Goal: Task Accomplishment & Management: Manage account settings

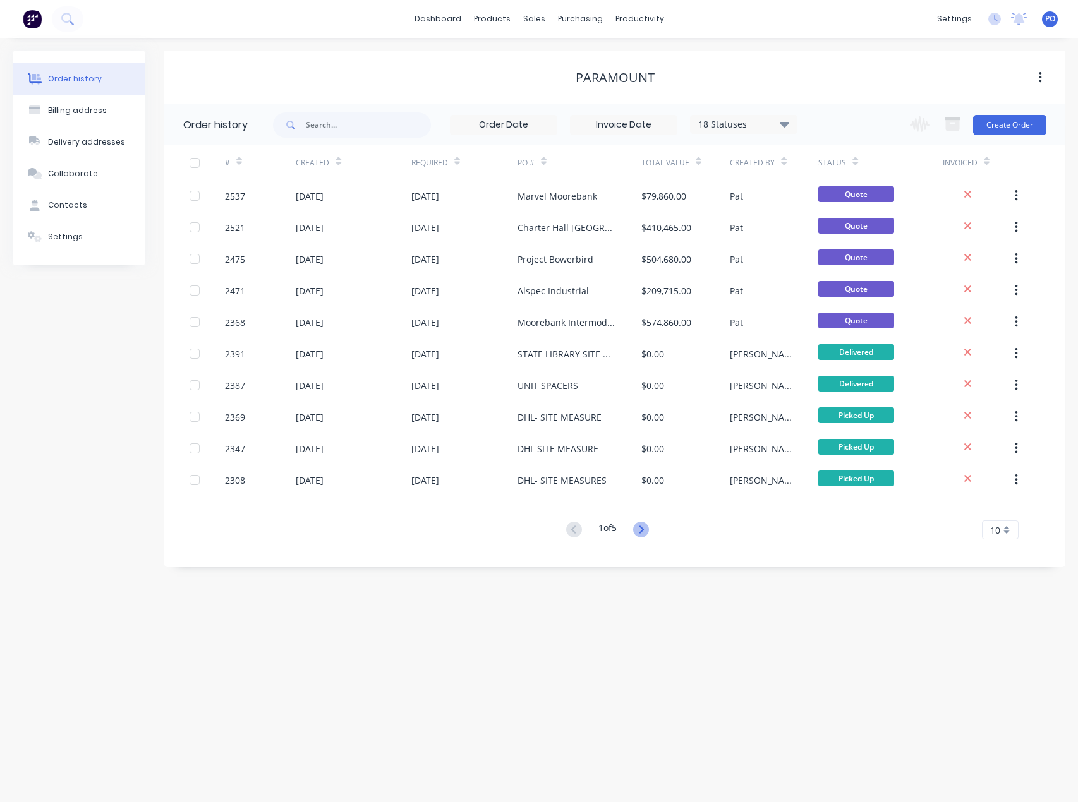
click at [649, 526] on icon at bounding box center [641, 530] width 16 height 16
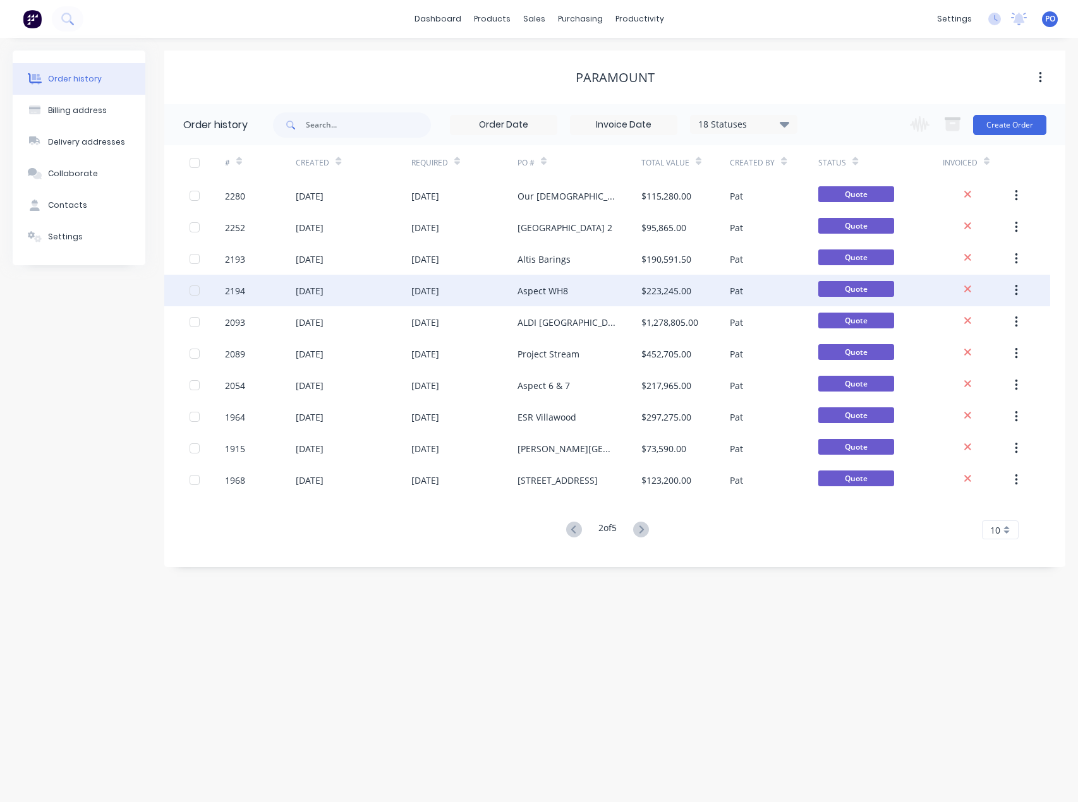
click at [572, 294] on div "Aspect WH8" at bounding box center [579, 291] width 124 height 32
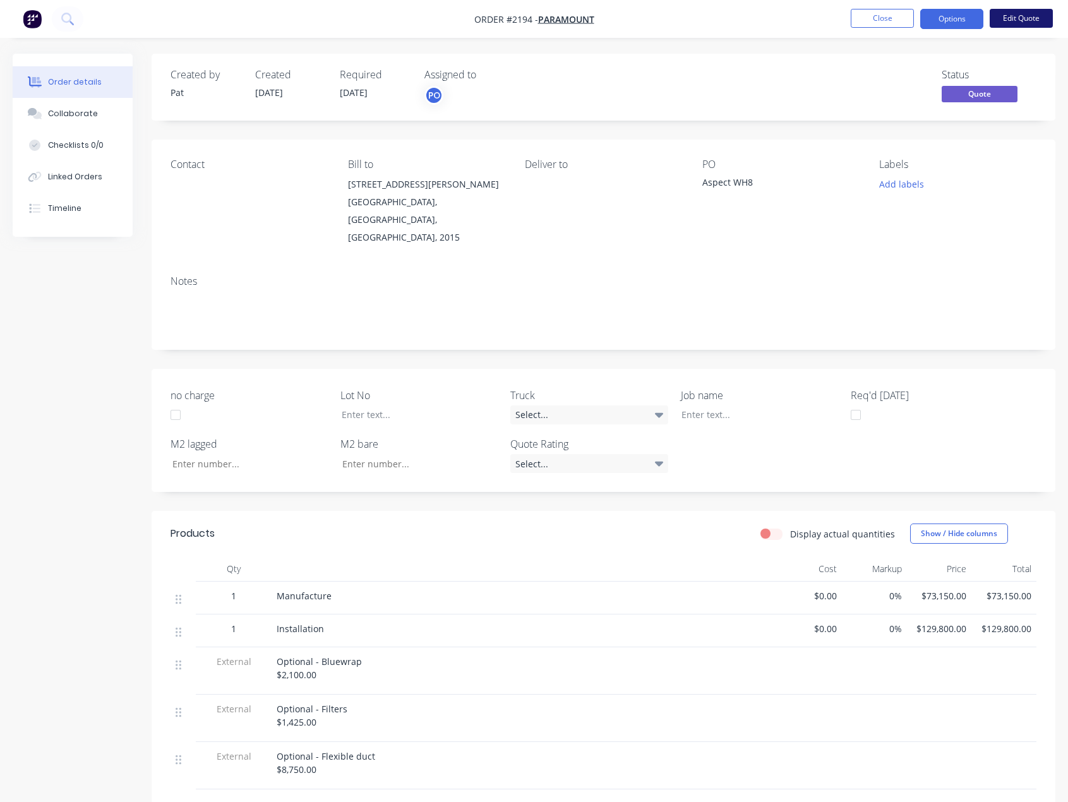
click at [1008, 20] on button "Edit Quote" at bounding box center [1021, 18] width 63 height 19
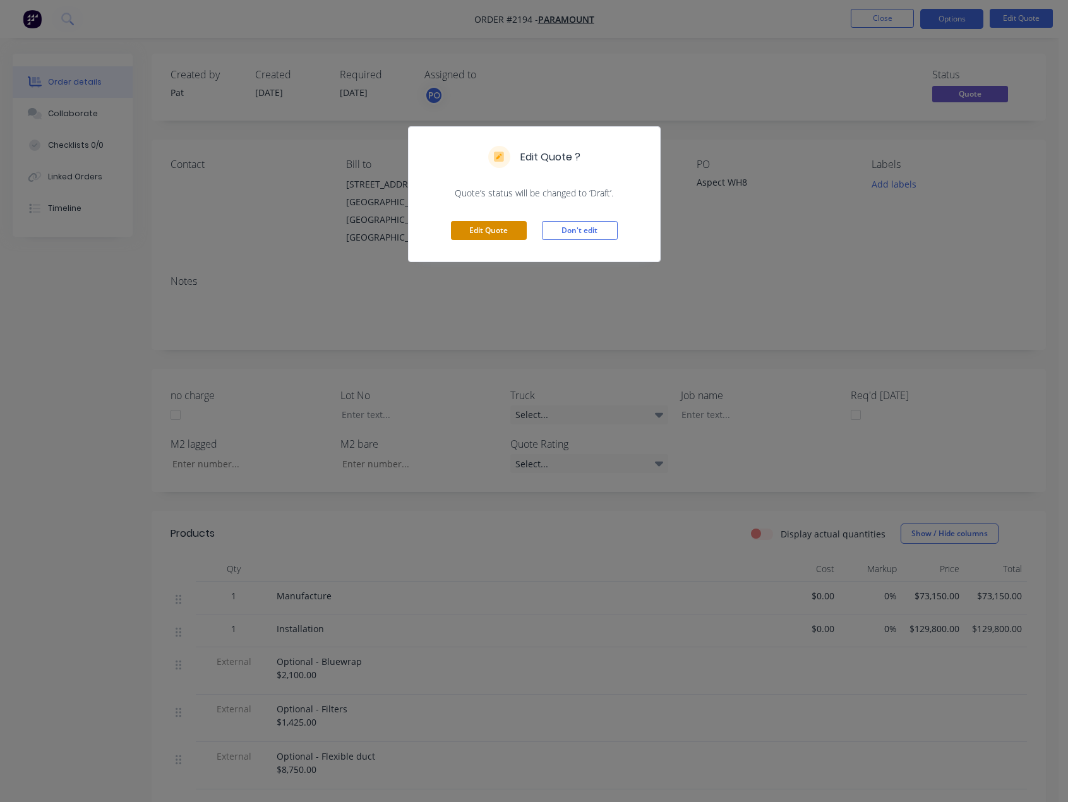
click at [505, 235] on button "Edit Quote" at bounding box center [489, 230] width 76 height 19
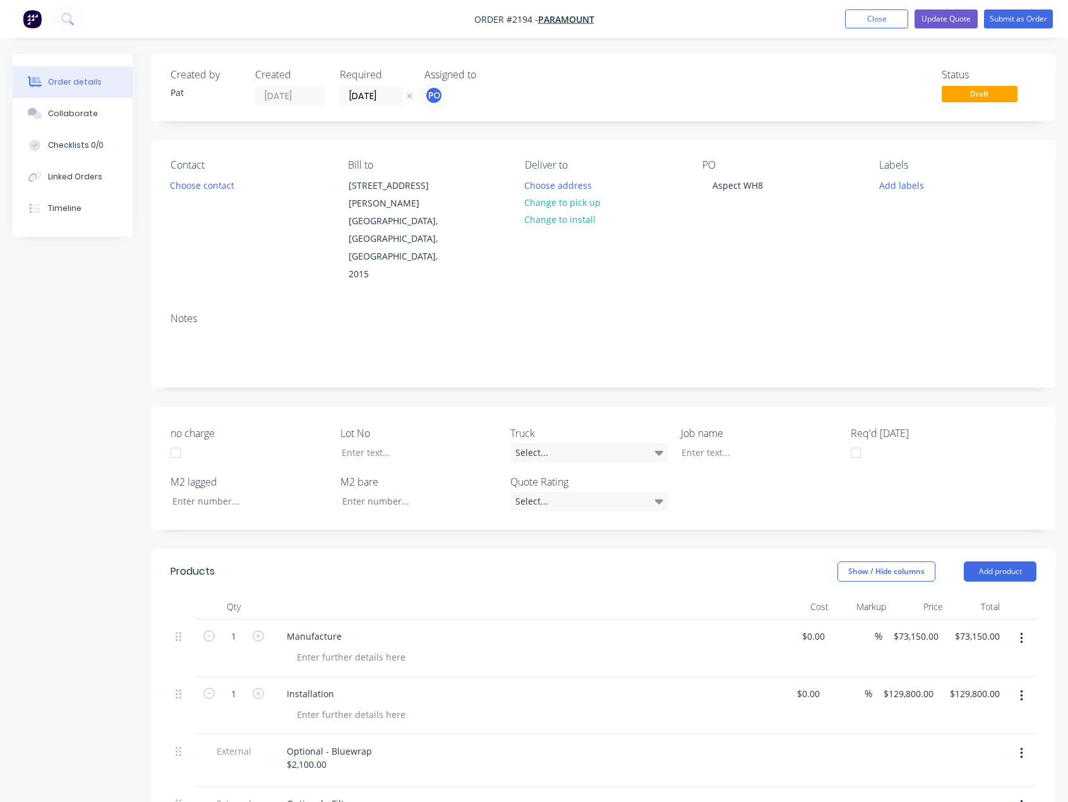
click at [784, 187] on div "PO Aspect WH8" at bounding box center [780, 221] width 157 height 124
click at [771, 186] on div "Aspect WH8" at bounding box center [737, 185] width 71 height 18
click at [887, 313] on div "Notes" at bounding box center [604, 319] width 866 height 12
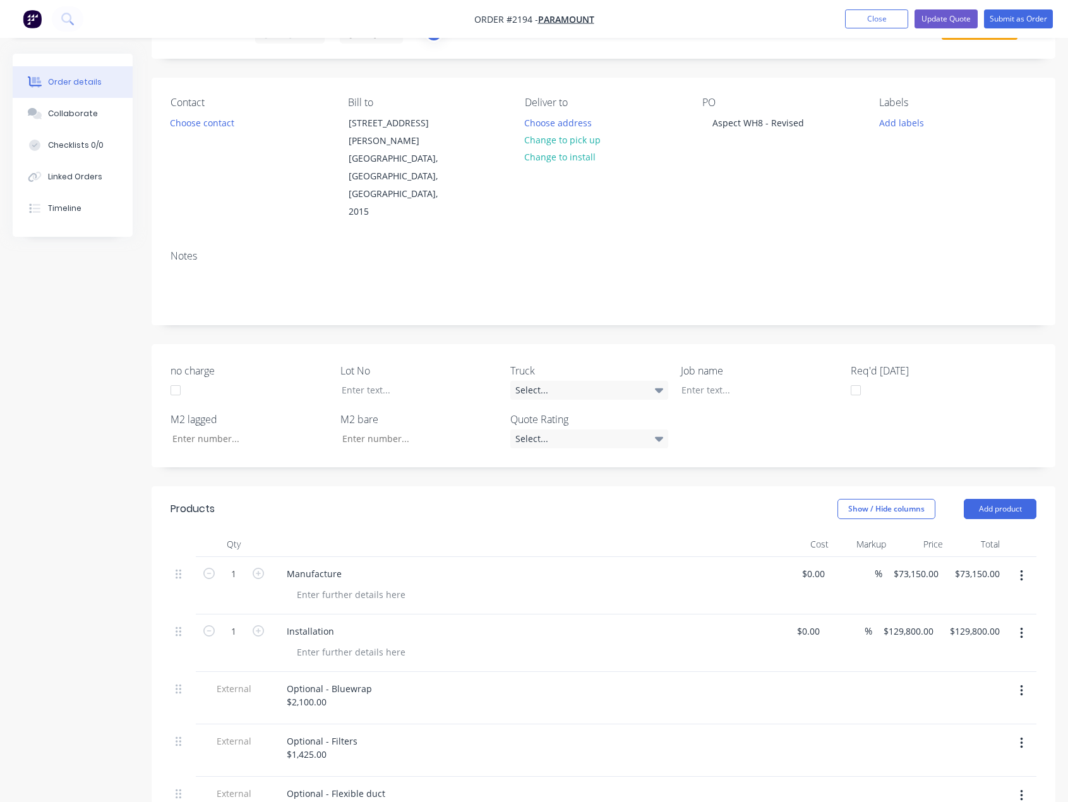
scroll to position [63, 0]
click at [970, 564] on input "73150.00" at bounding box center [983, 573] width 44 height 18
type input "168800"
type input "$168,800.00"
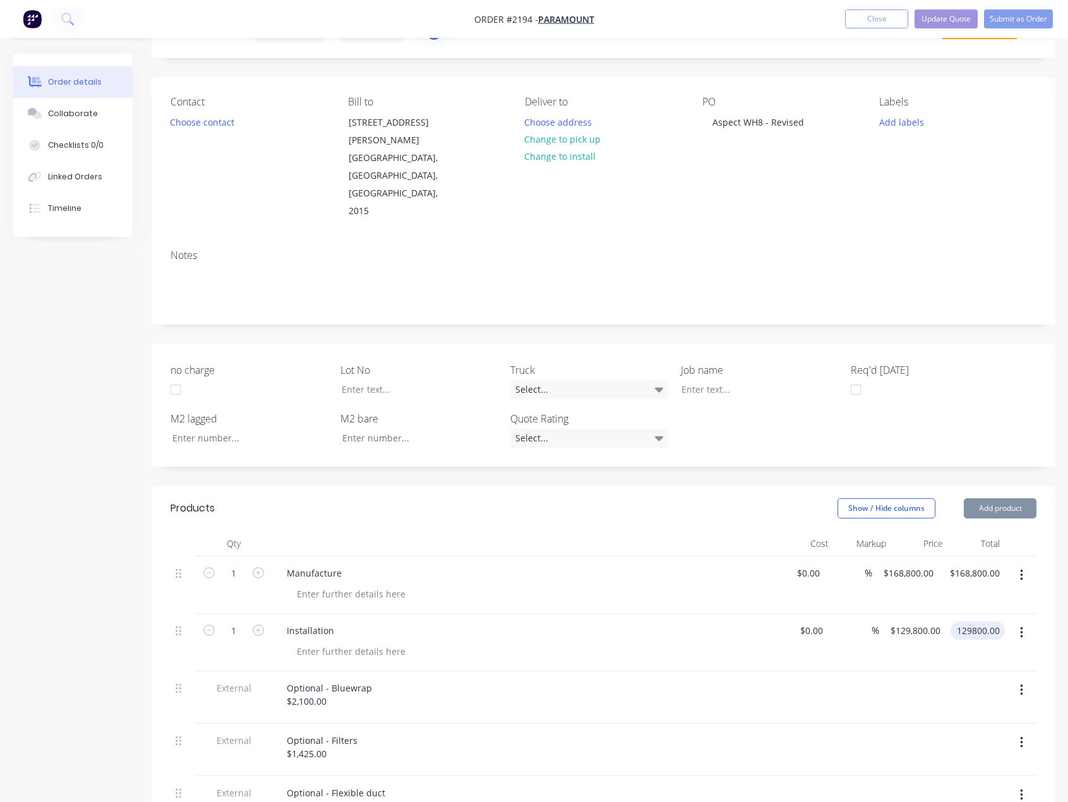
click at [984, 622] on input "129800.00" at bounding box center [980, 631] width 49 height 18
type input "195200"
type input "$195,200.00"
click at [721, 486] on header "Products Show / Hide columns Add product" at bounding box center [604, 508] width 904 height 45
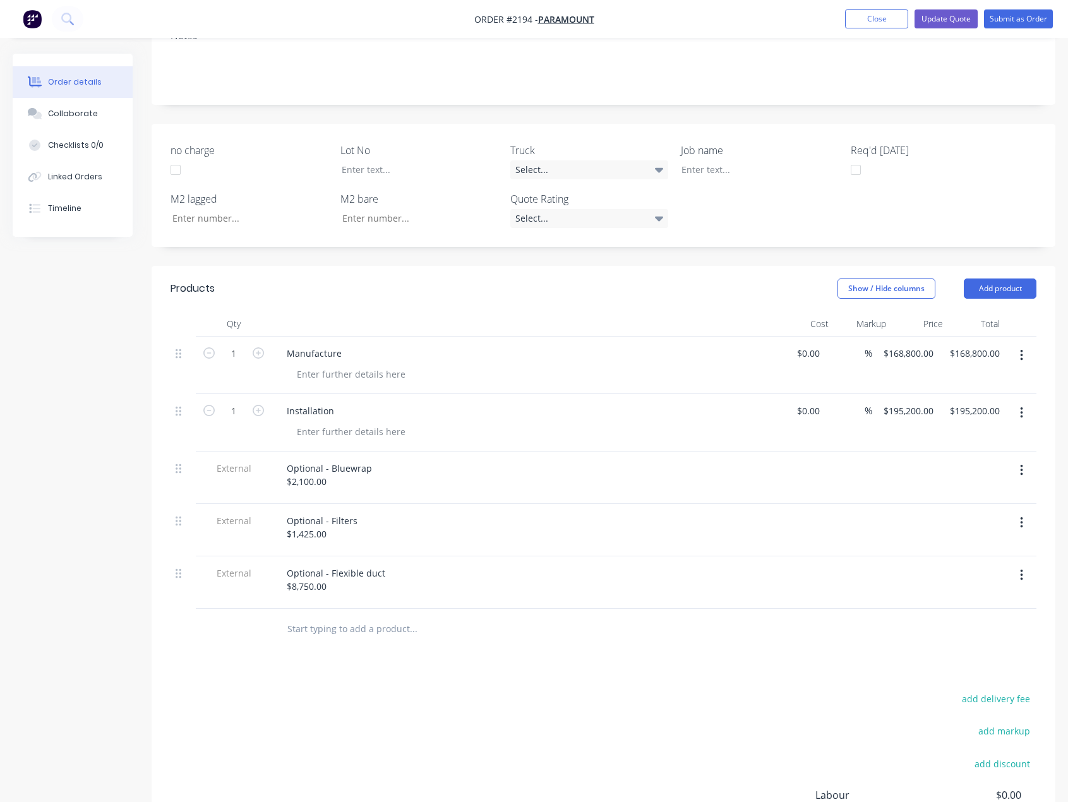
scroll to position [316, 0]
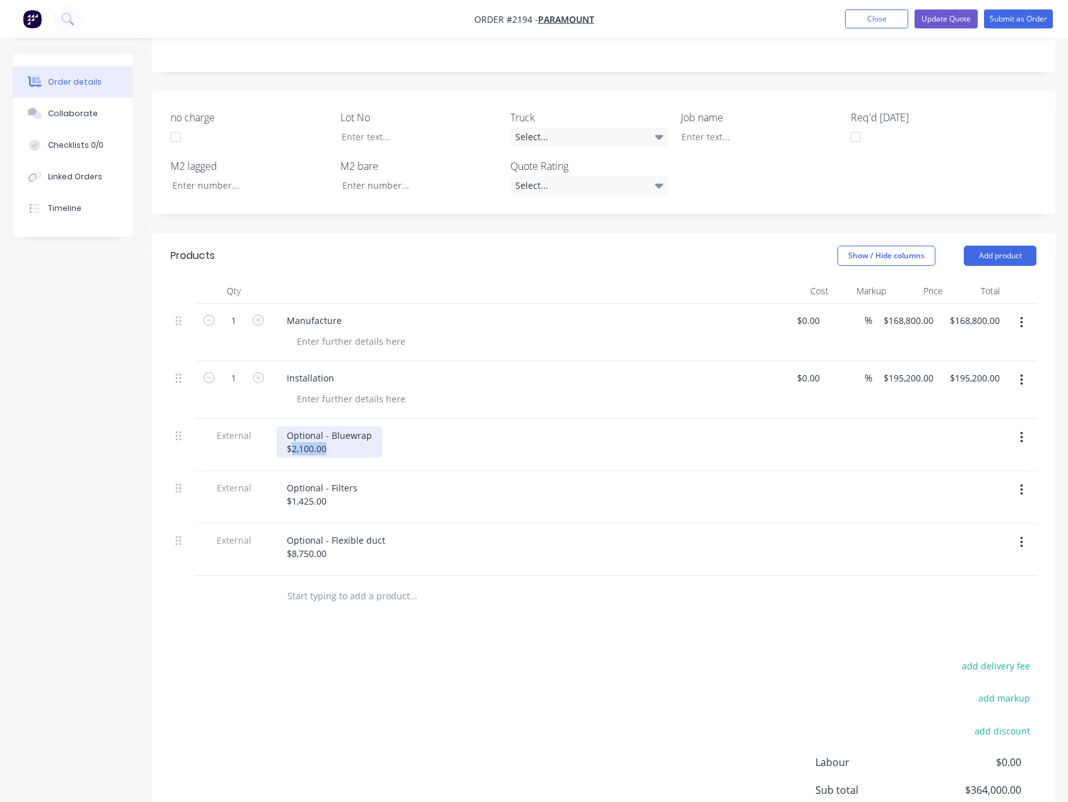
drag, startPoint x: 331, startPoint y: 394, endPoint x: 292, endPoint y: 396, distance: 38.6
click at [292, 426] on div "Optional - Bluewrap $2,100.00" at bounding box center [330, 442] width 106 height 32
drag, startPoint x: 345, startPoint y: 447, endPoint x: 292, endPoint y: 447, distance: 52.4
click at [292, 479] on div "Optional - Filters $1,425.00" at bounding box center [322, 495] width 91 height 32
drag, startPoint x: 341, startPoint y: 501, endPoint x: 294, endPoint y: 500, distance: 47.4
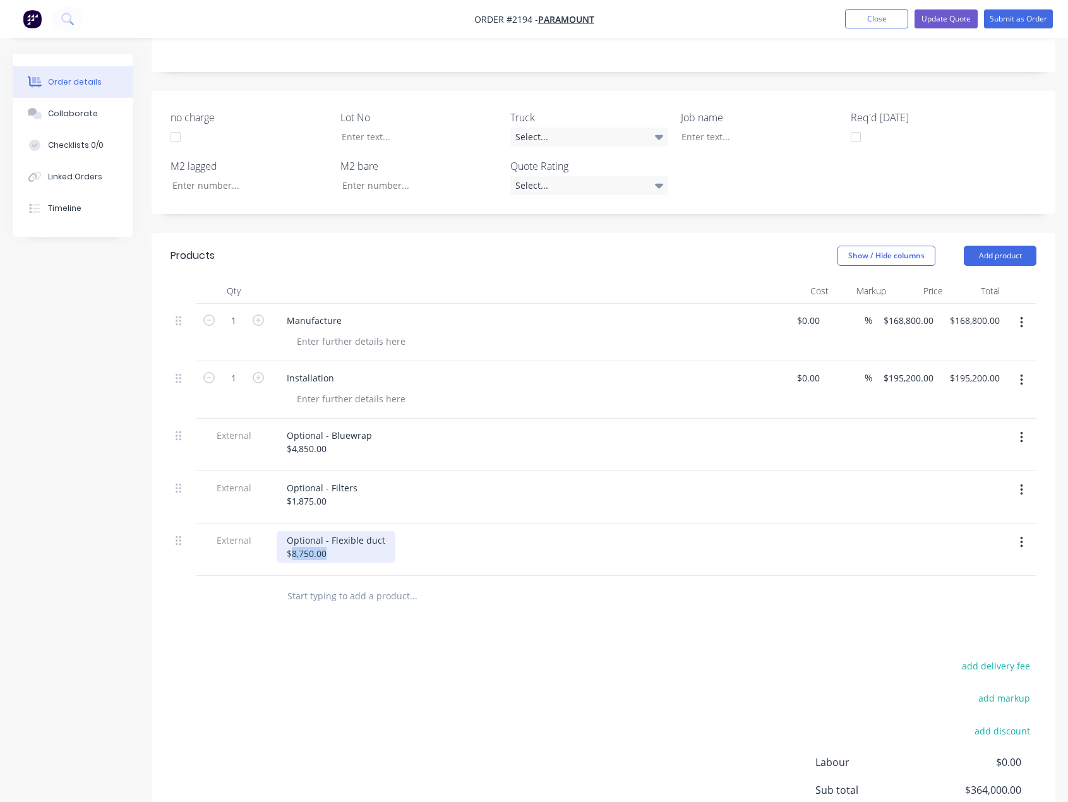
click at [294, 531] on div "Optional - Flexible duct $8,750.00" at bounding box center [336, 547] width 119 height 32
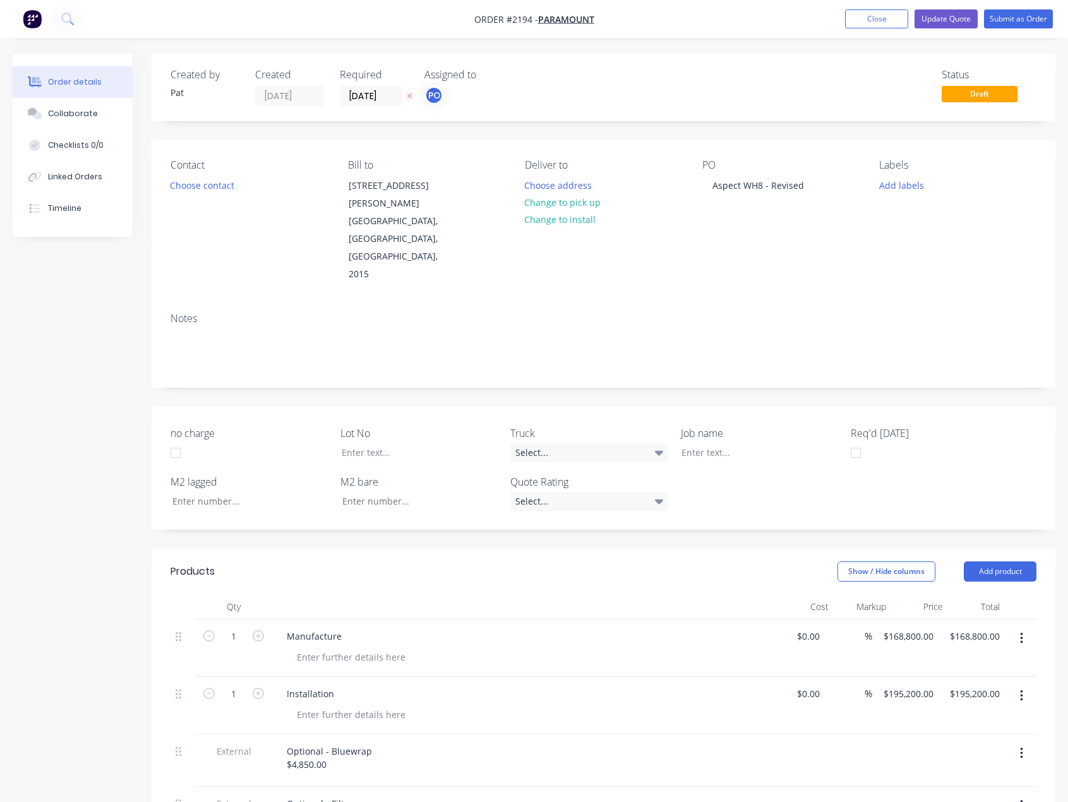
scroll to position [63, 0]
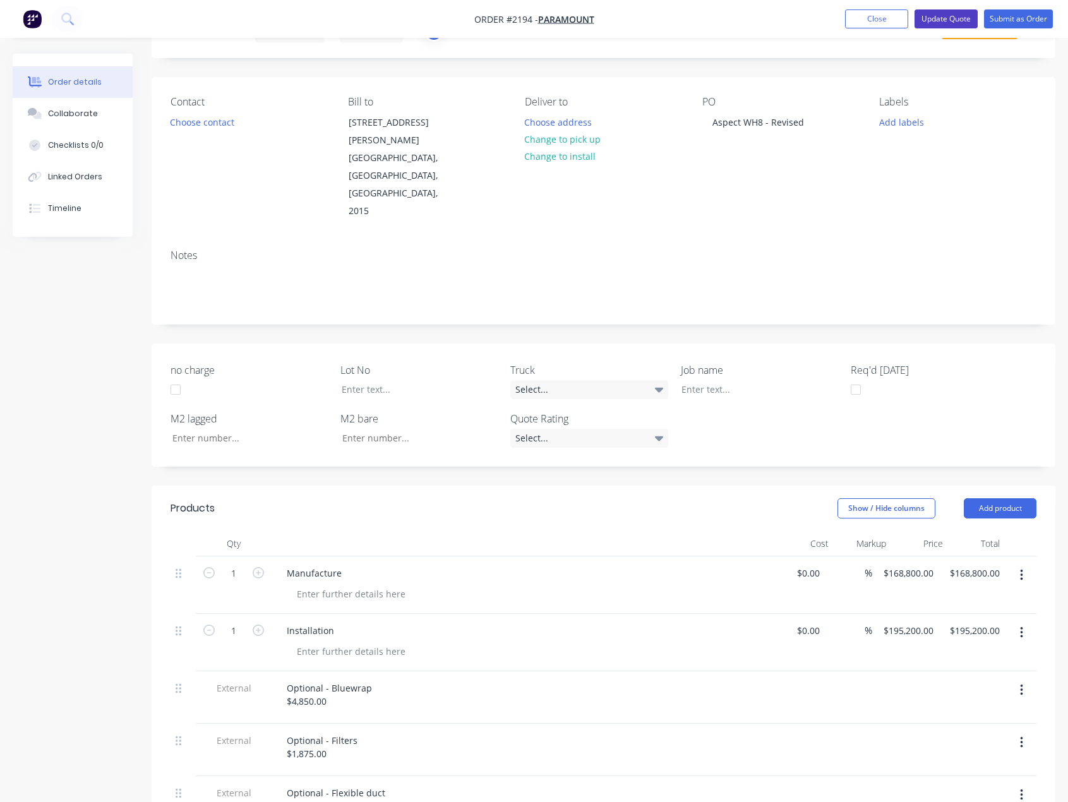
click at [942, 15] on button "Update Quote" at bounding box center [946, 18] width 63 height 19
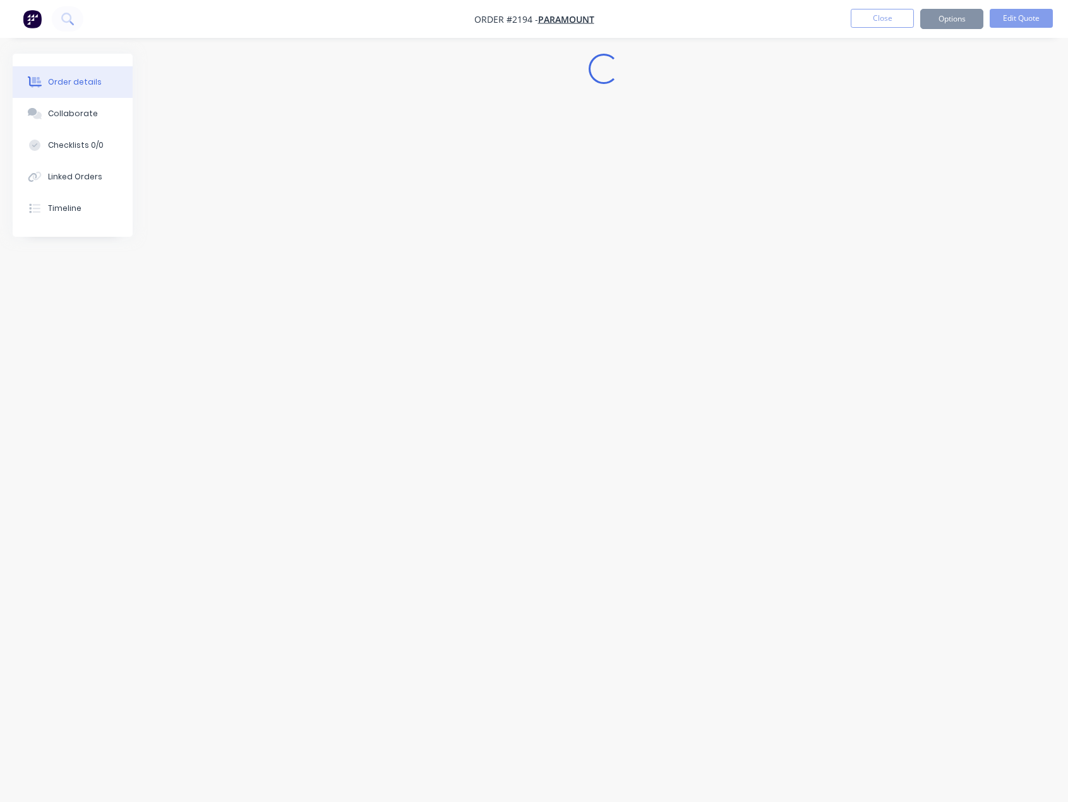
scroll to position [0, 0]
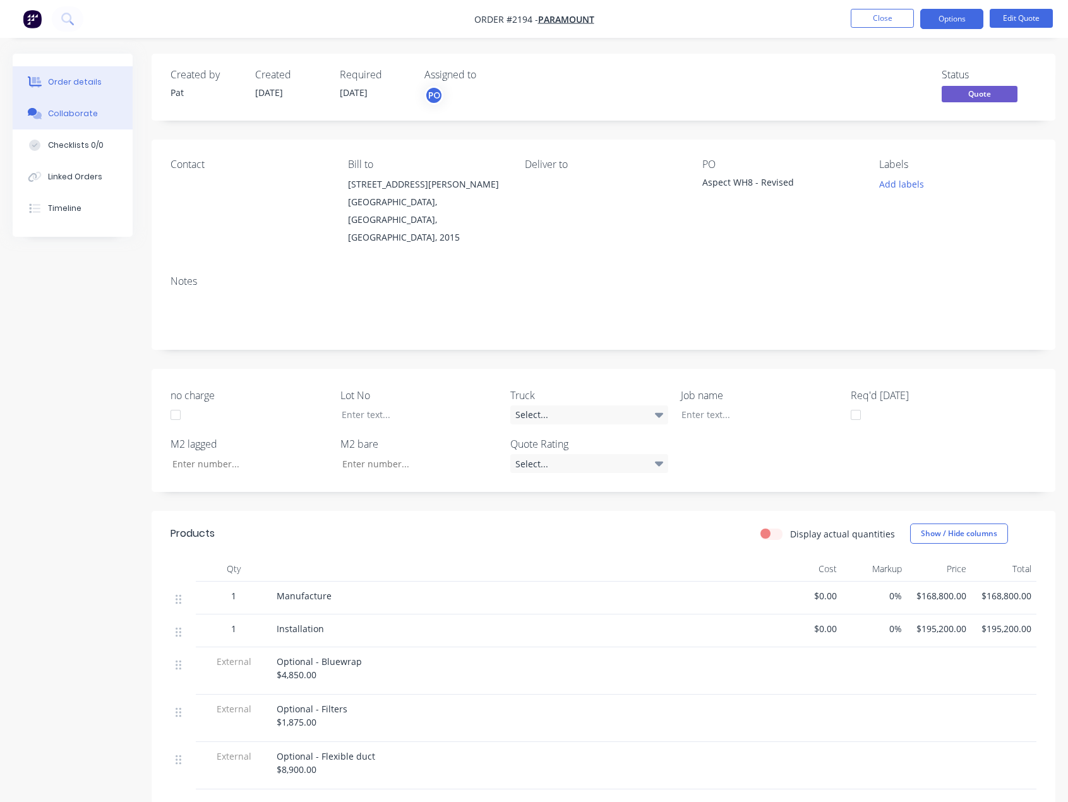
click at [86, 121] on button "Collaborate" at bounding box center [73, 114] width 120 height 32
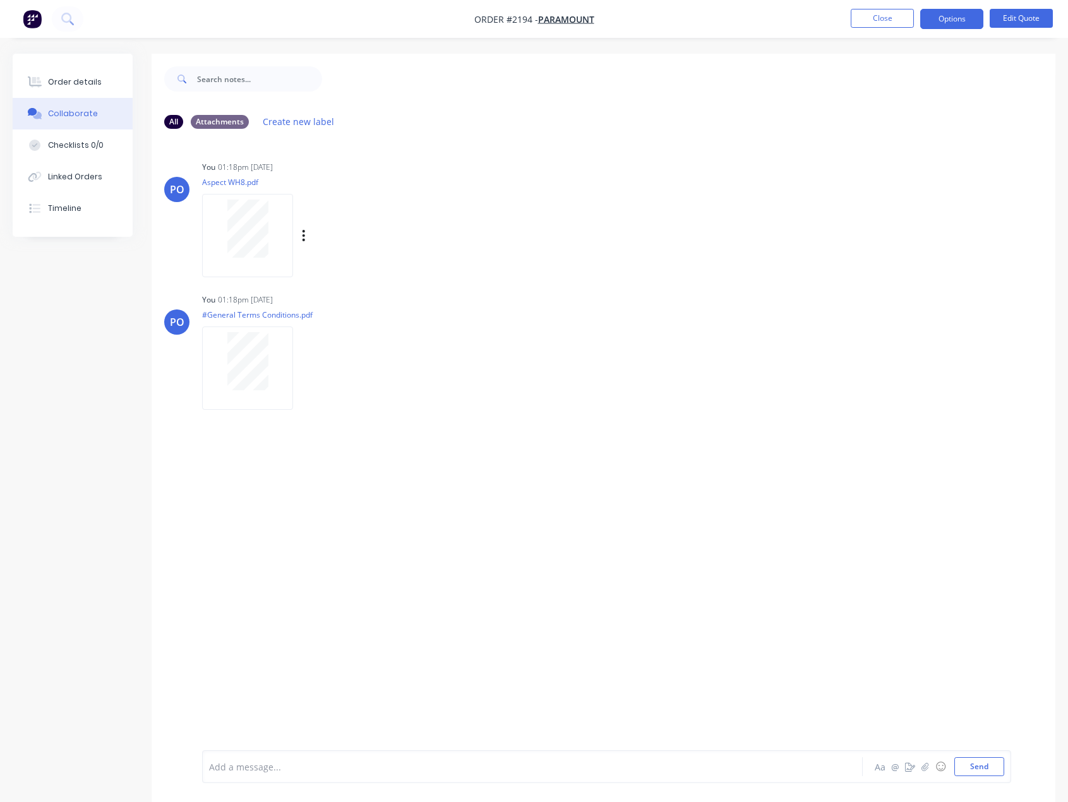
click at [308, 232] on div "Labels Download Delete" at bounding box center [369, 236] width 142 height 18
click at [304, 235] on icon "button" at bounding box center [304, 235] width 3 height 11
click at [358, 296] on button "Delete" at bounding box center [387, 298] width 142 height 28
click at [920, 776] on div "Aa @ ☺ Send" at bounding box center [938, 766] width 132 height 19
click at [923, 771] on button "button" at bounding box center [925, 766] width 15 height 15
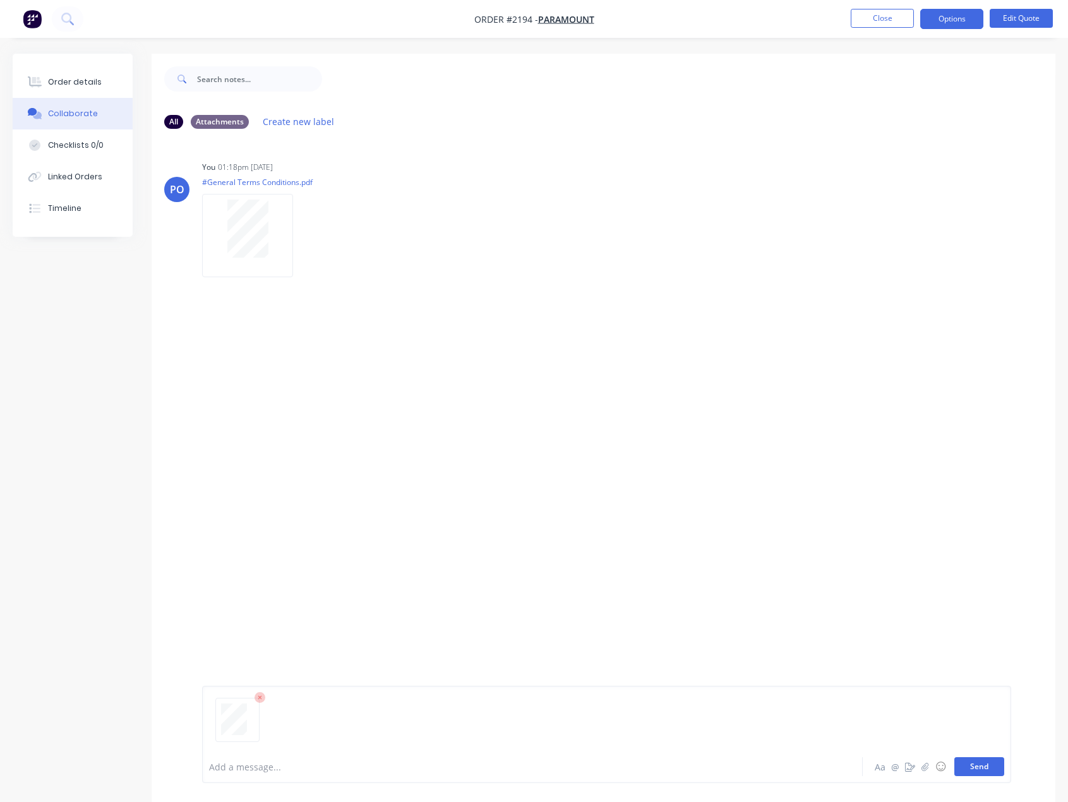
click at [988, 771] on button "Send" at bounding box center [980, 766] width 50 height 19
click at [885, 22] on button "Close" at bounding box center [882, 18] width 63 height 19
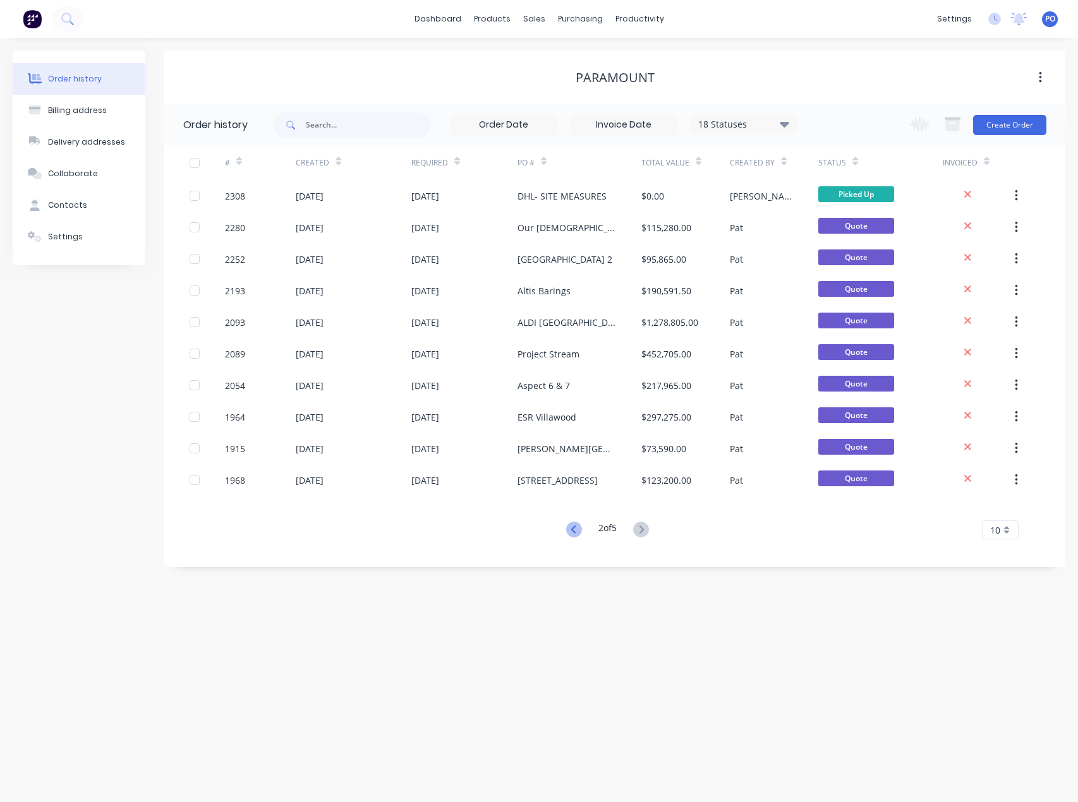
click at [574, 529] on icon at bounding box center [574, 530] width 16 height 16
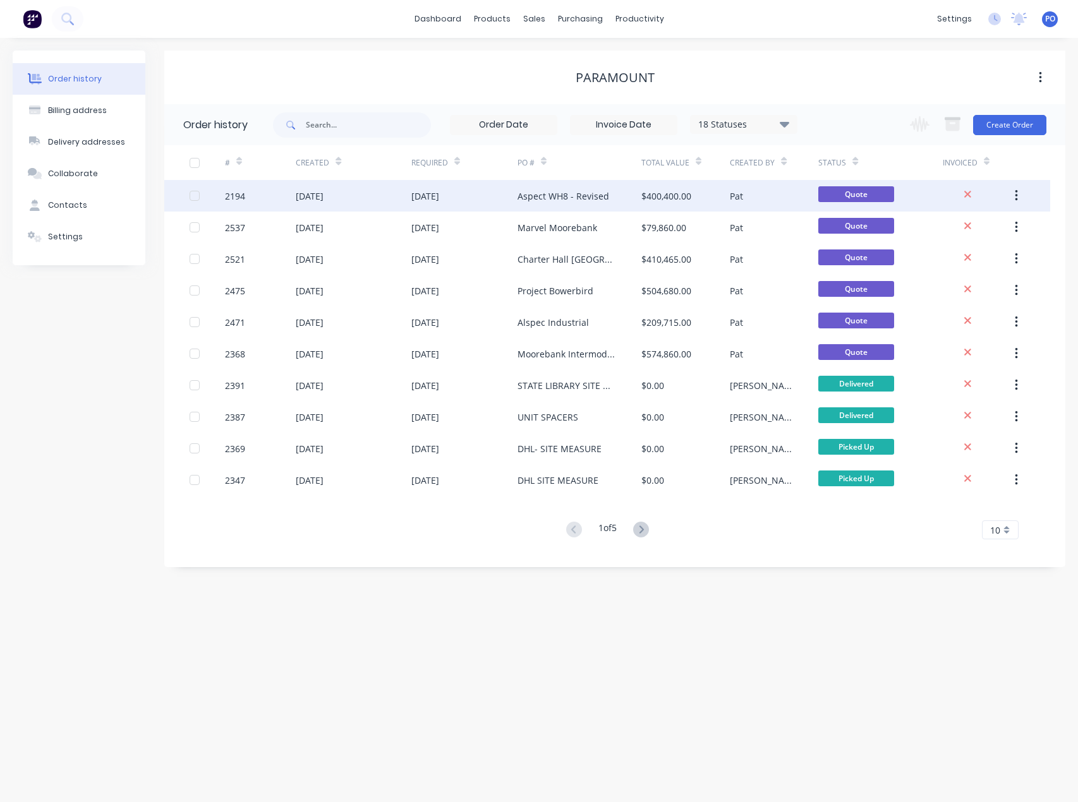
click at [583, 200] on div "Aspect WH8 - Revised" at bounding box center [563, 196] width 92 height 13
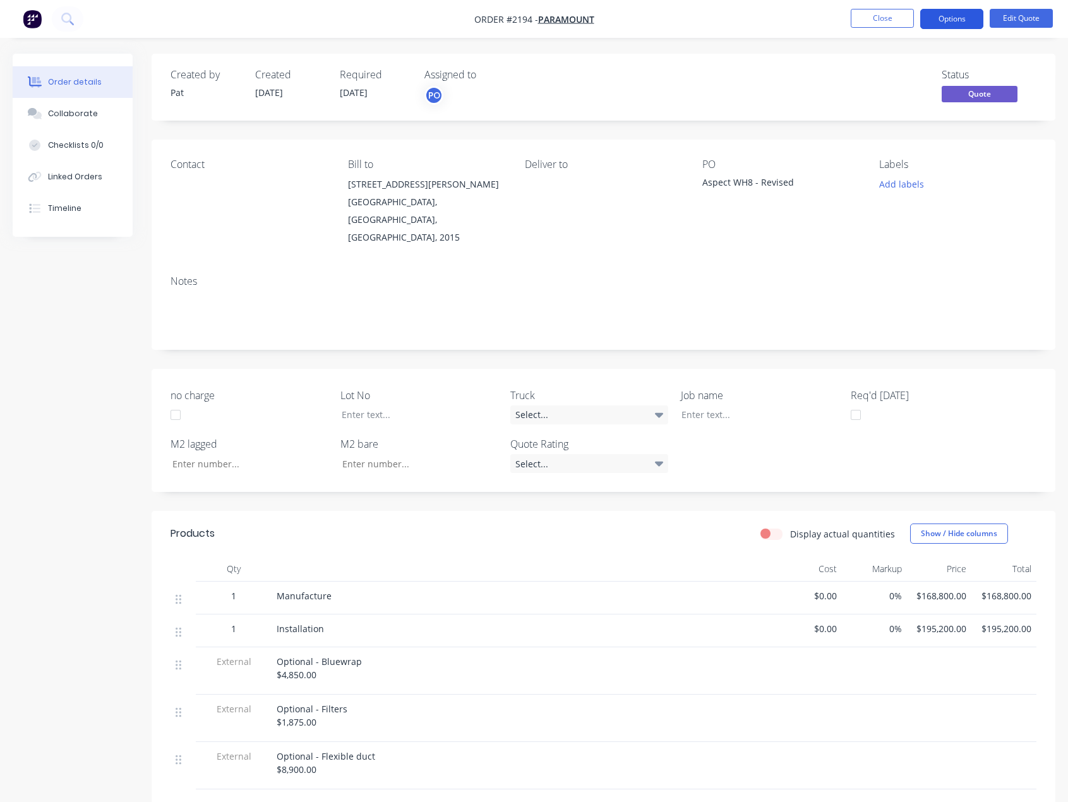
click at [970, 20] on button "Options" at bounding box center [951, 19] width 63 height 20
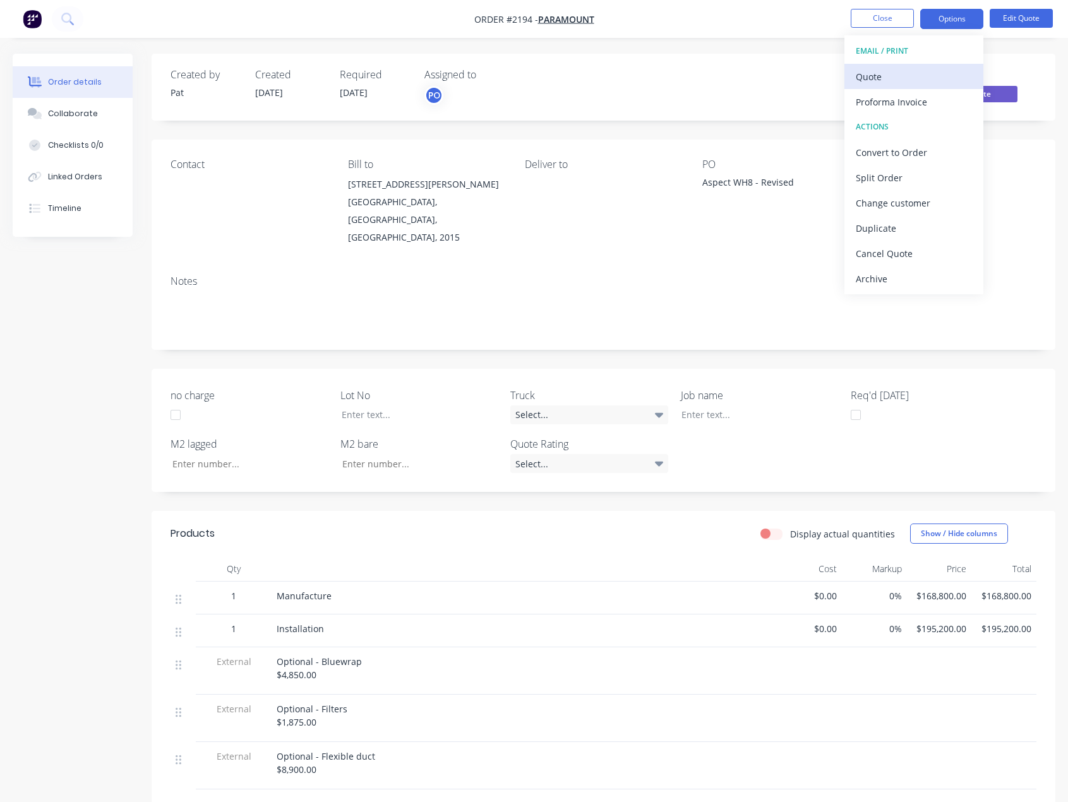
click at [927, 73] on div "Quote" at bounding box center [914, 77] width 116 height 18
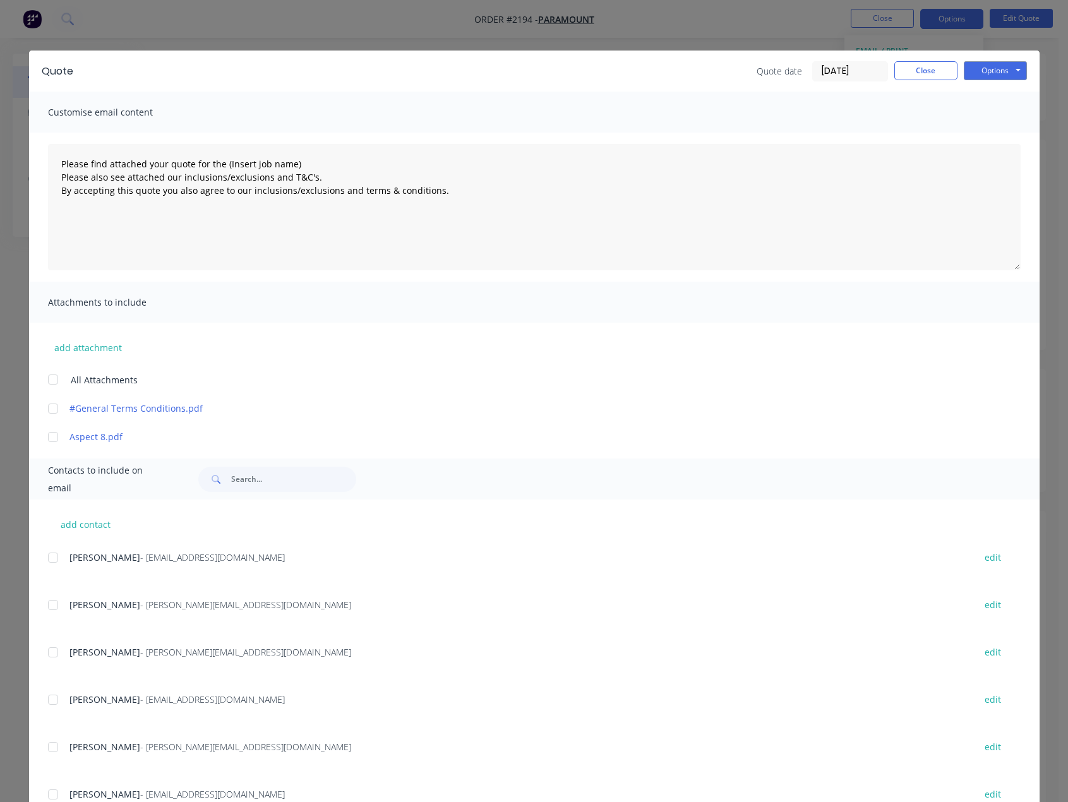
click at [43, 414] on div at bounding box center [52, 408] width 25 height 25
click at [52, 440] on div at bounding box center [52, 437] width 25 height 25
click at [85, 353] on button "add attachment" at bounding box center [88, 347] width 80 height 19
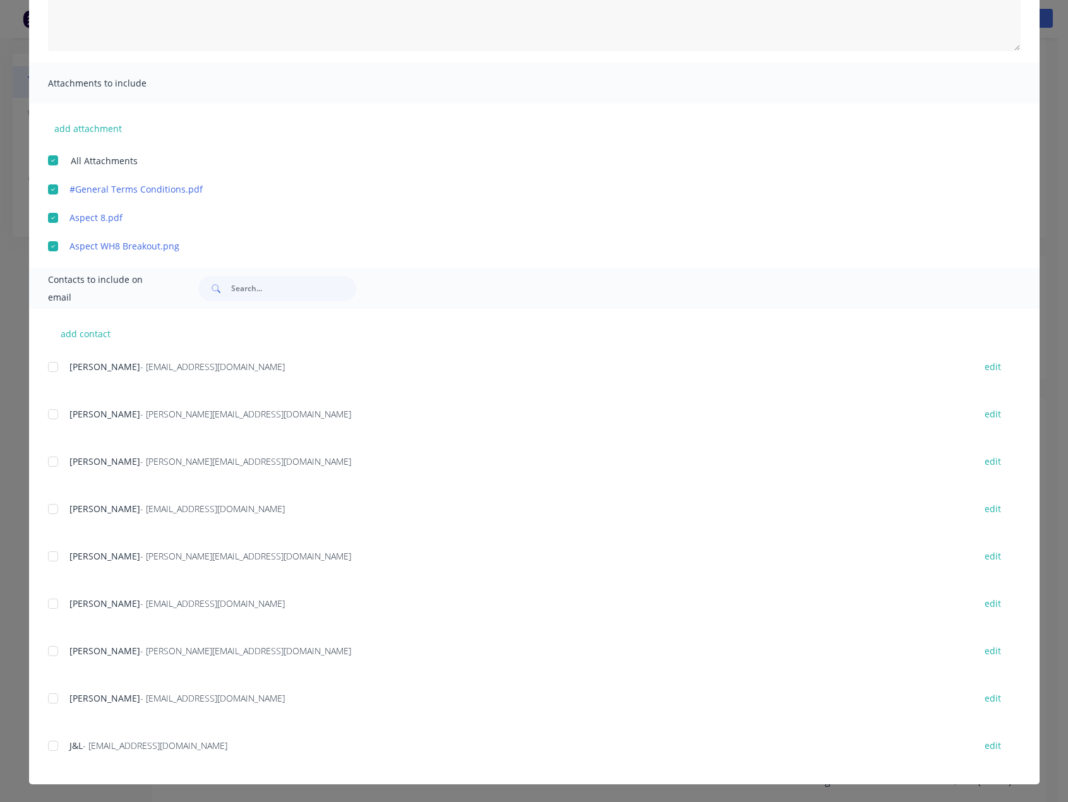
scroll to position [126, 0]
click at [49, 368] on div at bounding box center [52, 366] width 25 height 25
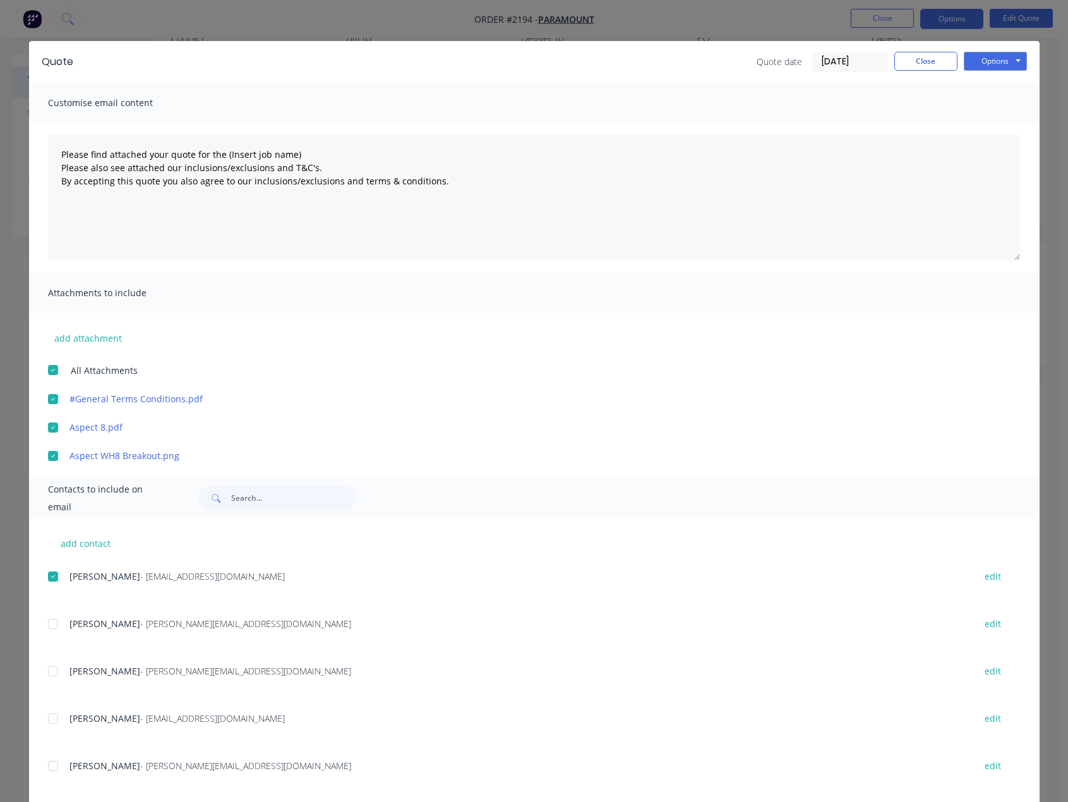
scroll to position [0, 0]
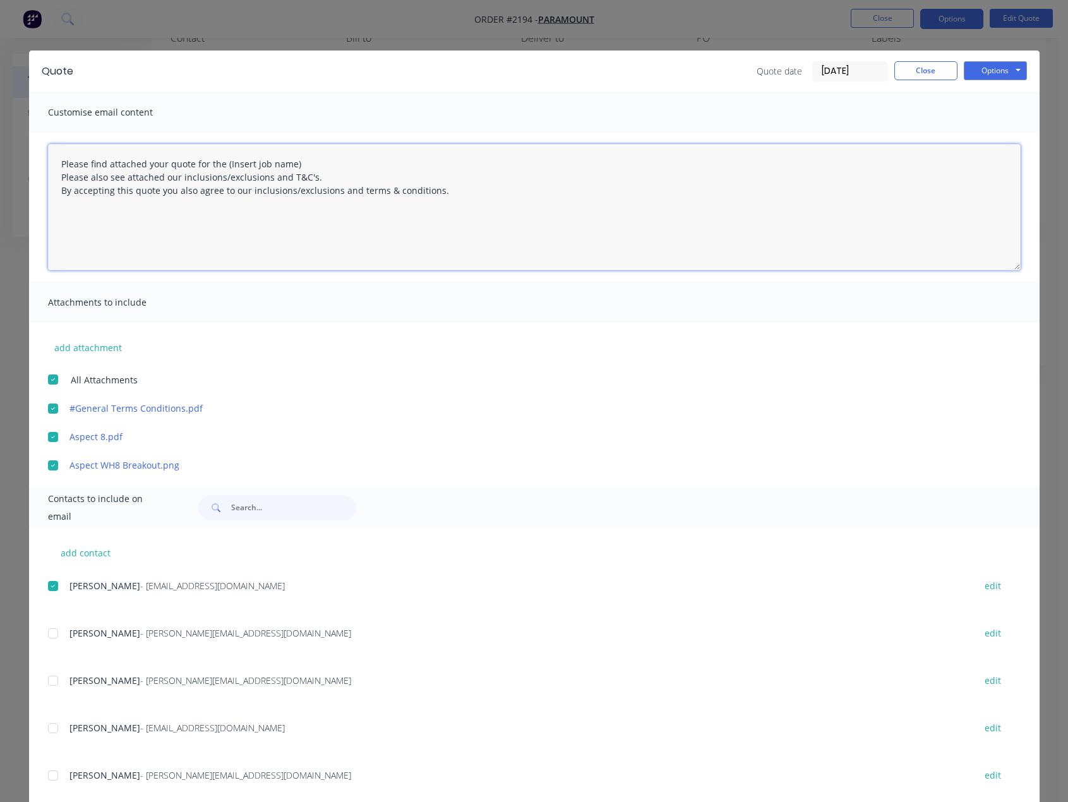
drag, startPoint x: 306, startPoint y: 168, endPoint x: 219, endPoint y: 166, distance: 87.8
click at [219, 166] on textarea "Please find attached your quote for the (Insert job name) Please also see attac…" at bounding box center [534, 207] width 973 height 126
click at [160, 162] on textarea "Please find attached your quote for the Aspect WH8 project. Please also see att…" at bounding box center [534, 207] width 973 height 126
click at [375, 174] on textarea "Please find attached your revised quote for the Aspect WH8 project. Please also…" at bounding box center [534, 207] width 973 height 126
type textarea "Please find attached your revised quote for the Aspect WH8 project. Please also…"
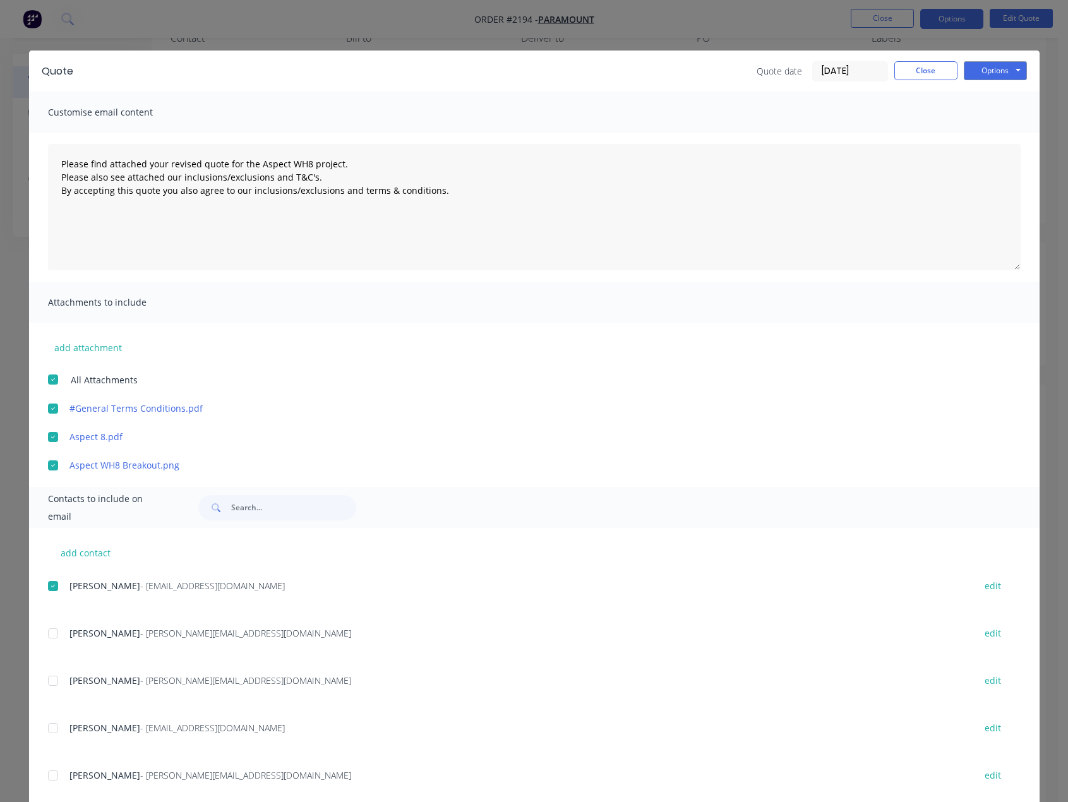
click at [385, 351] on div "add attachment All Attachments #General Terms Conditions.pdf Aspect 8.pdf Aspec…" at bounding box center [534, 397] width 1011 height 149
click at [997, 69] on button "Options" at bounding box center [995, 70] width 63 height 19
click at [999, 130] on button "Email" at bounding box center [1004, 134] width 81 height 21
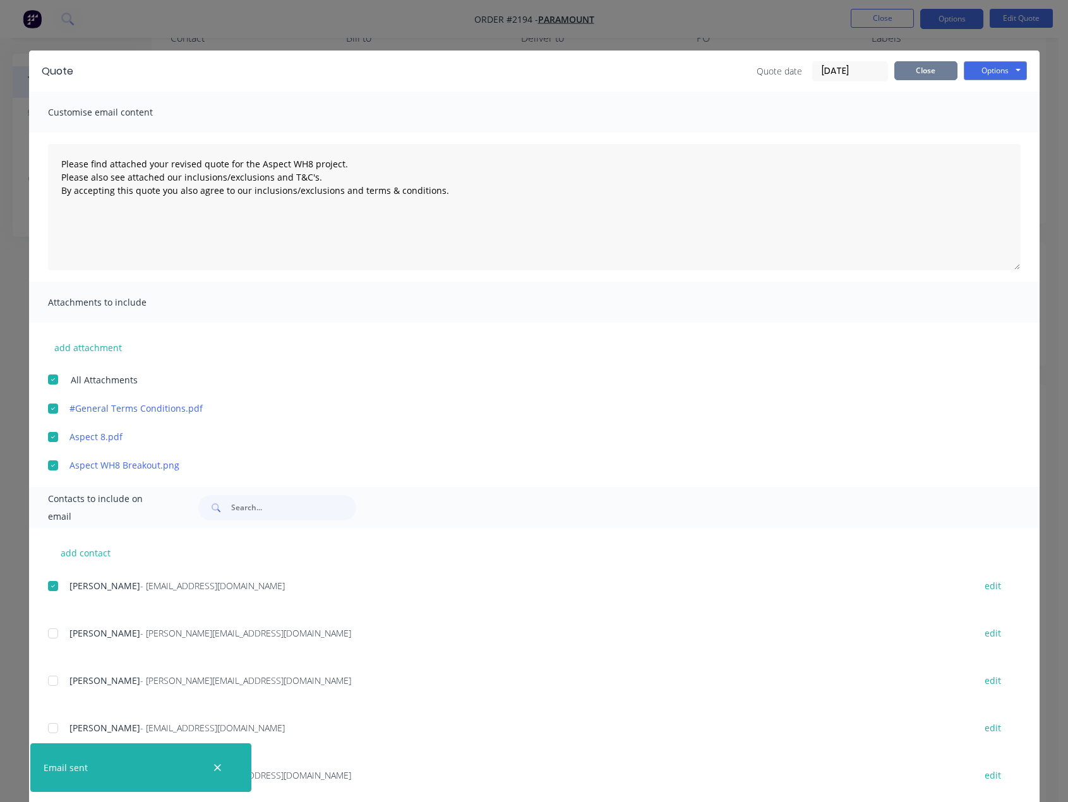
click at [922, 68] on button "Close" at bounding box center [926, 70] width 63 height 19
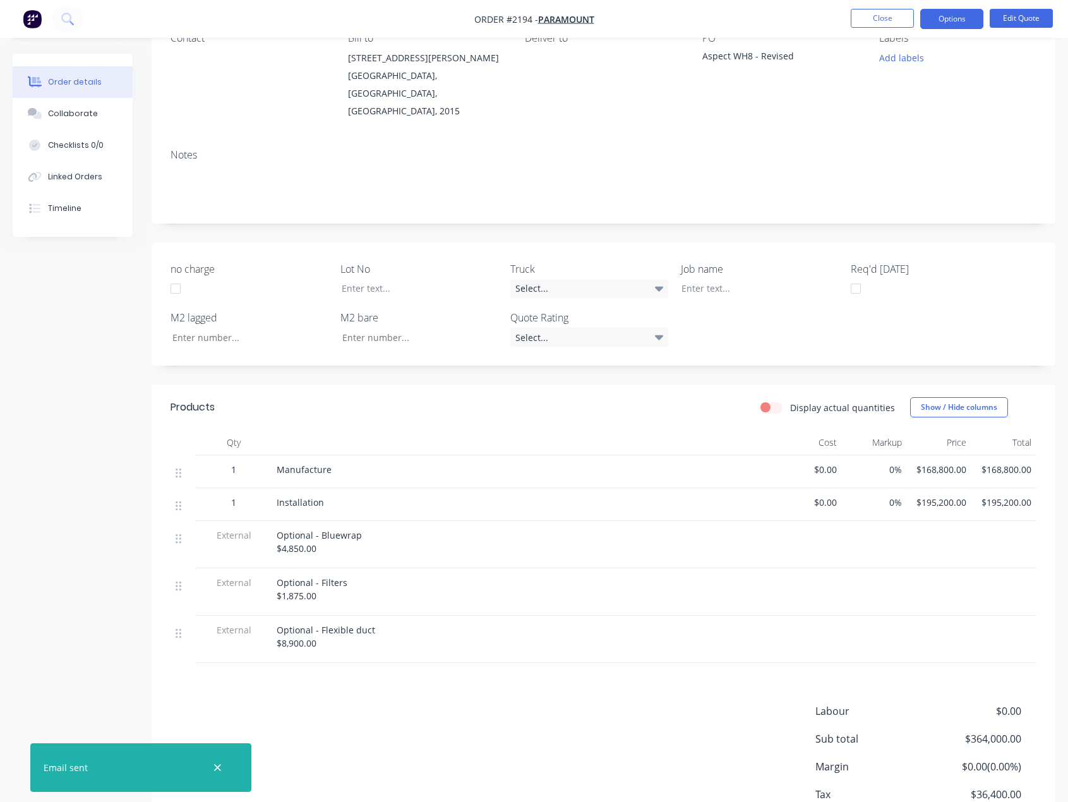
click at [905, 28] on li "Close" at bounding box center [882, 19] width 63 height 20
click at [901, 25] on button "Close" at bounding box center [882, 18] width 63 height 19
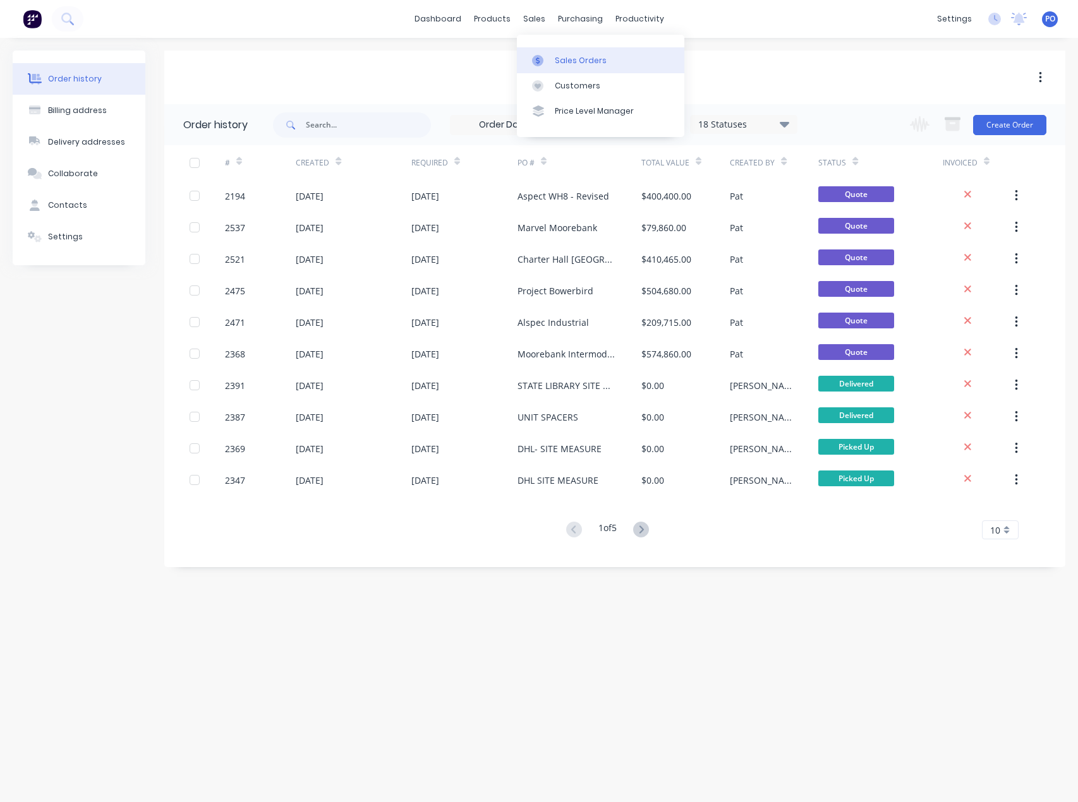
click at [560, 55] on div "Sales Orders" at bounding box center [581, 60] width 52 height 11
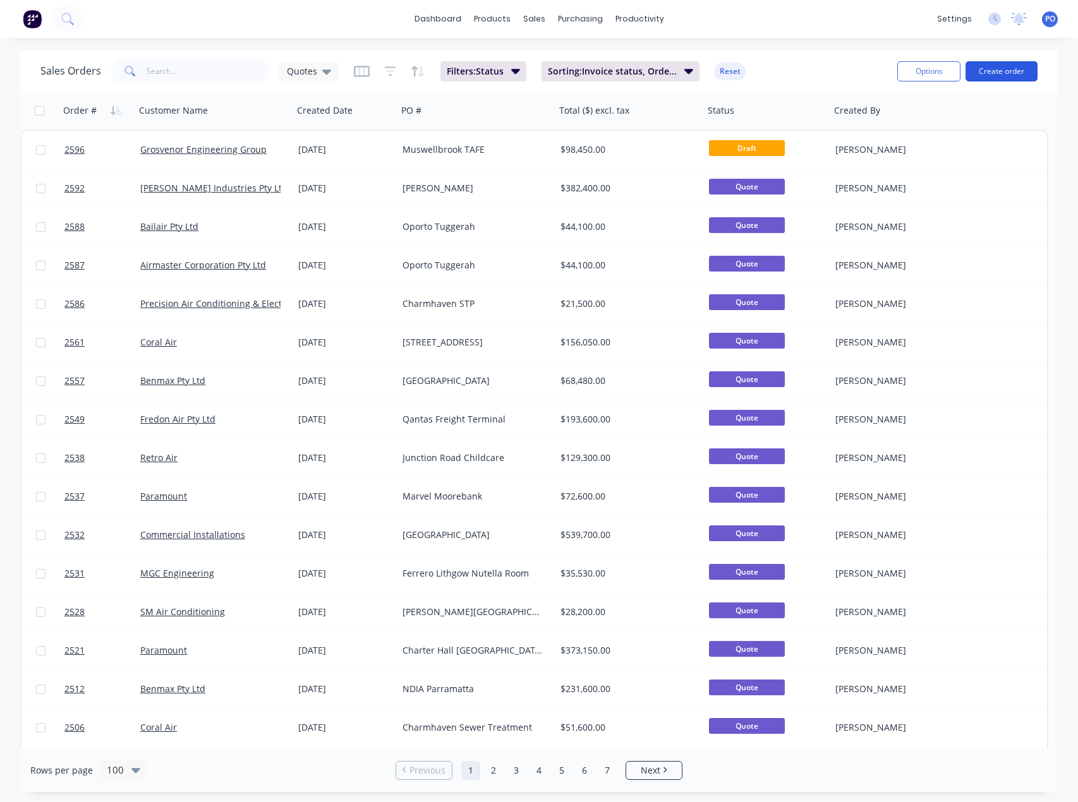
click at [981, 76] on button "Create order" at bounding box center [1001, 71] width 72 height 20
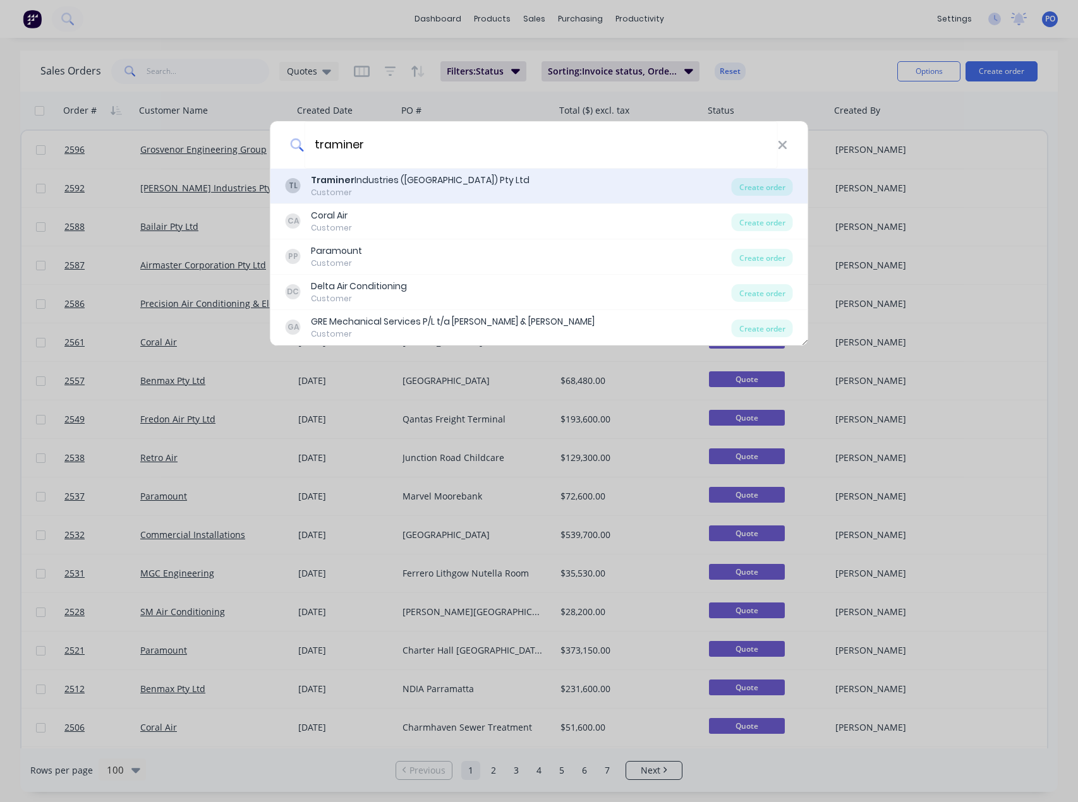
type input "traminer"
click at [426, 182] on div "Traminer Industries (NSW) Pty Ltd" at bounding box center [420, 180] width 219 height 13
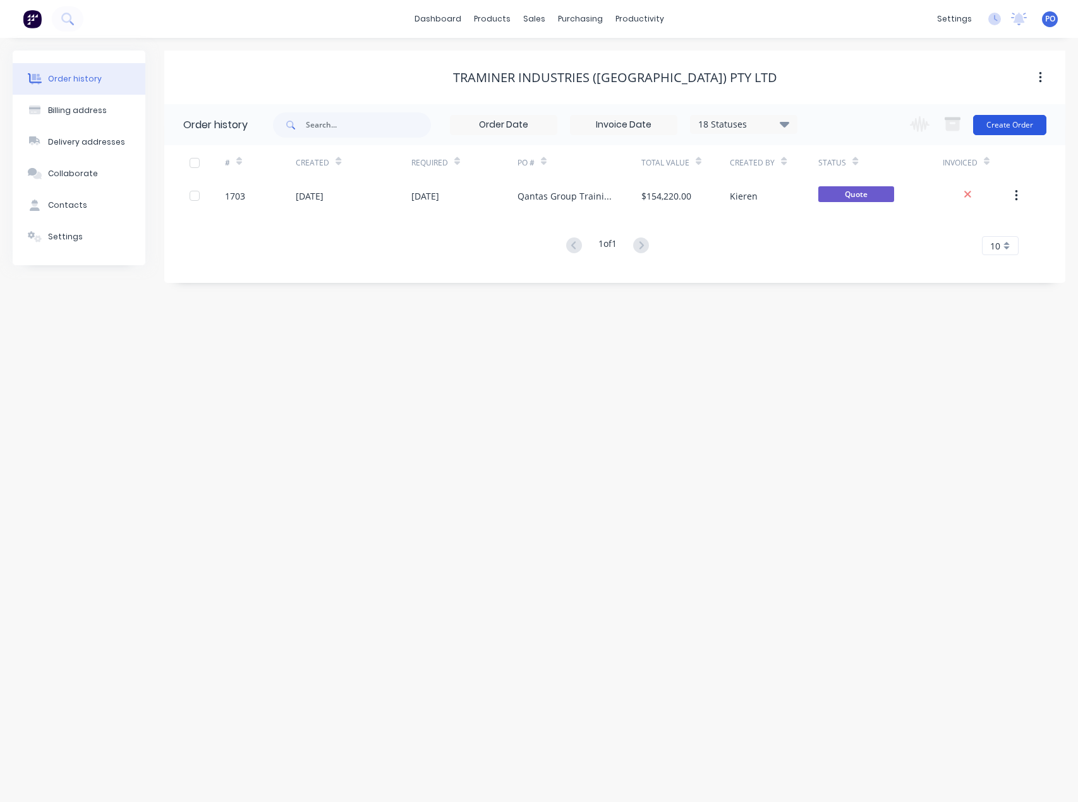
click at [1000, 133] on button "Create Order" at bounding box center [1009, 125] width 73 height 20
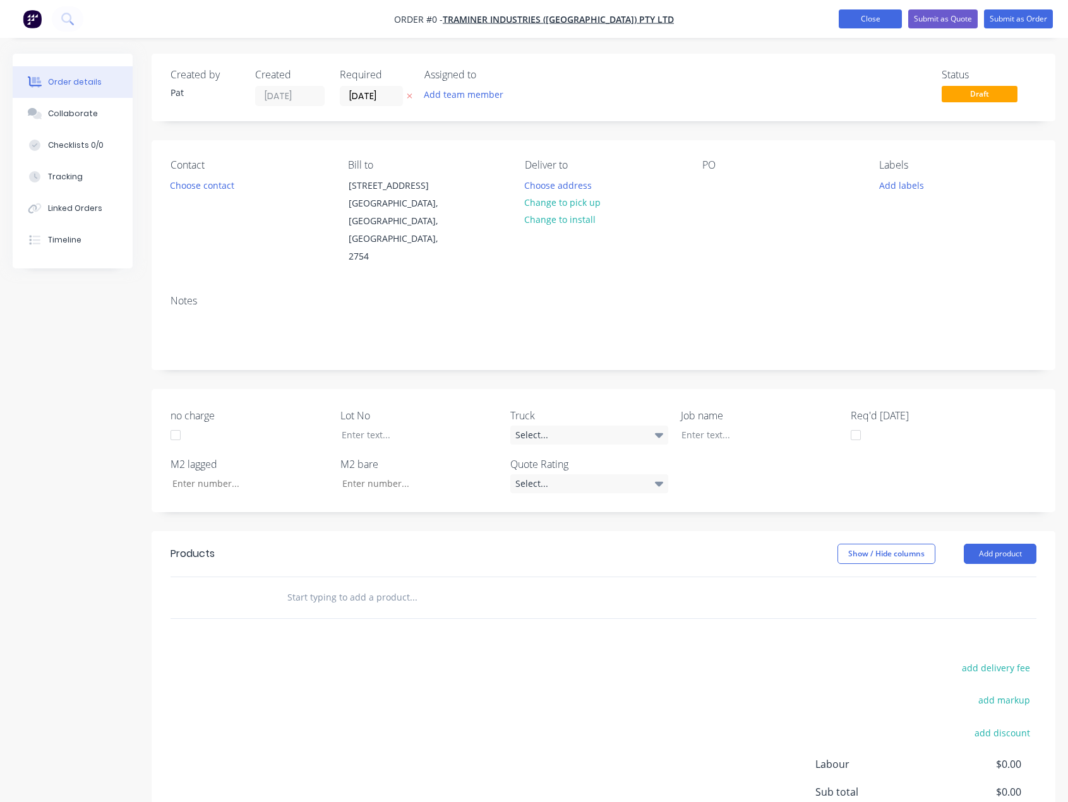
click at [877, 18] on button "Close" at bounding box center [870, 18] width 63 height 19
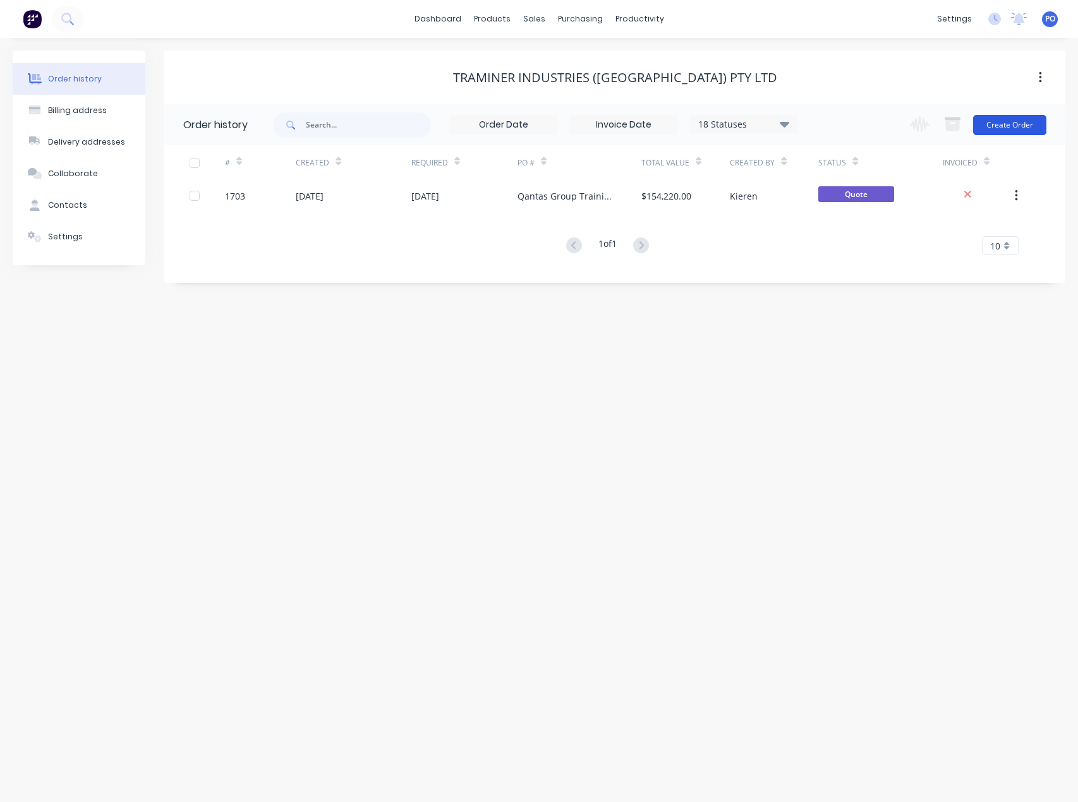
click at [1016, 126] on button "Create Order" at bounding box center [1009, 125] width 73 height 20
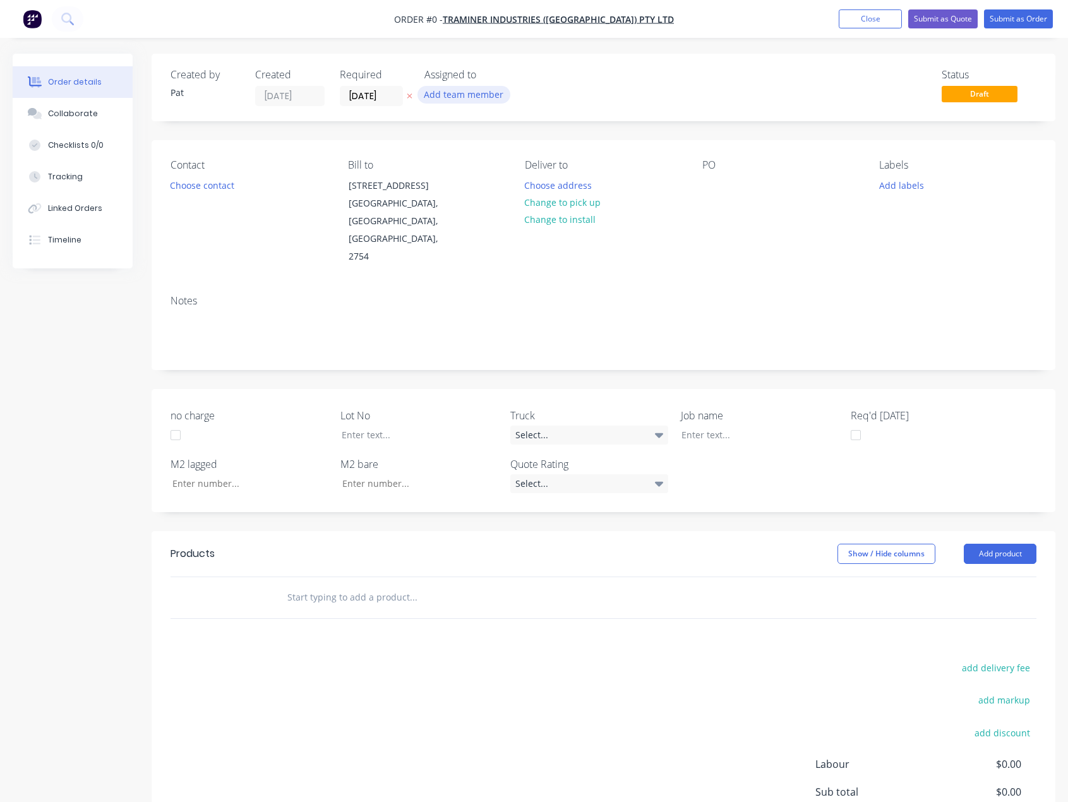
click at [486, 93] on button "Add team member" at bounding box center [464, 94] width 93 height 17
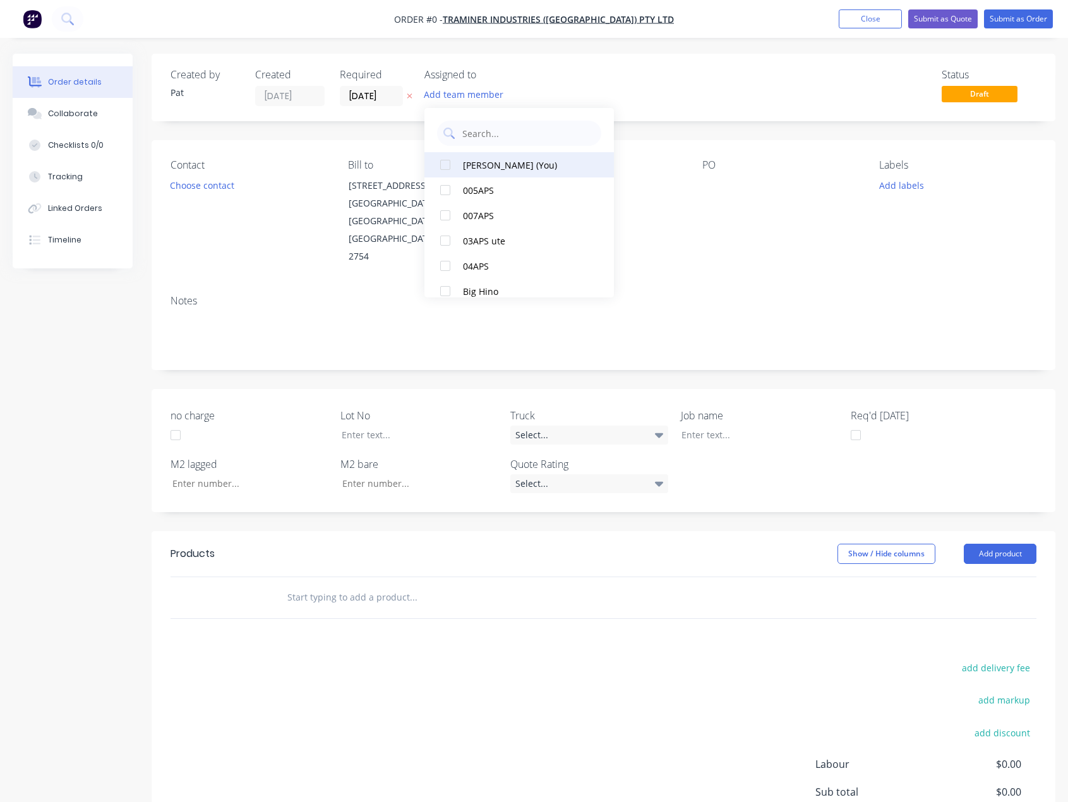
click at [491, 164] on div "Pat O'Mullane (You)" at bounding box center [526, 165] width 126 height 13
click at [198, 190] on div "Order details Collaborate Checklists 0/0 Tracking Linked Orders Timeline Order …" at bounding box center [534, 498] width 1068 height 888
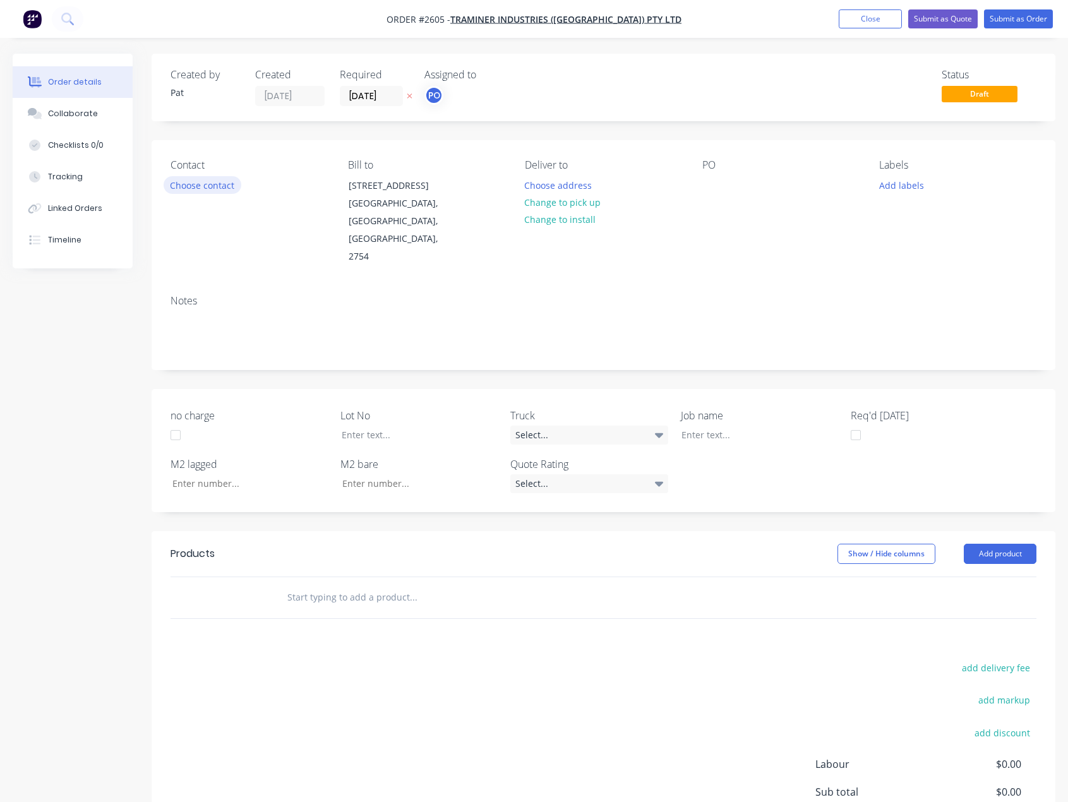
click at [198, 190] on button "Choose contact" at bounding box center [203, 184] width 78 height 17
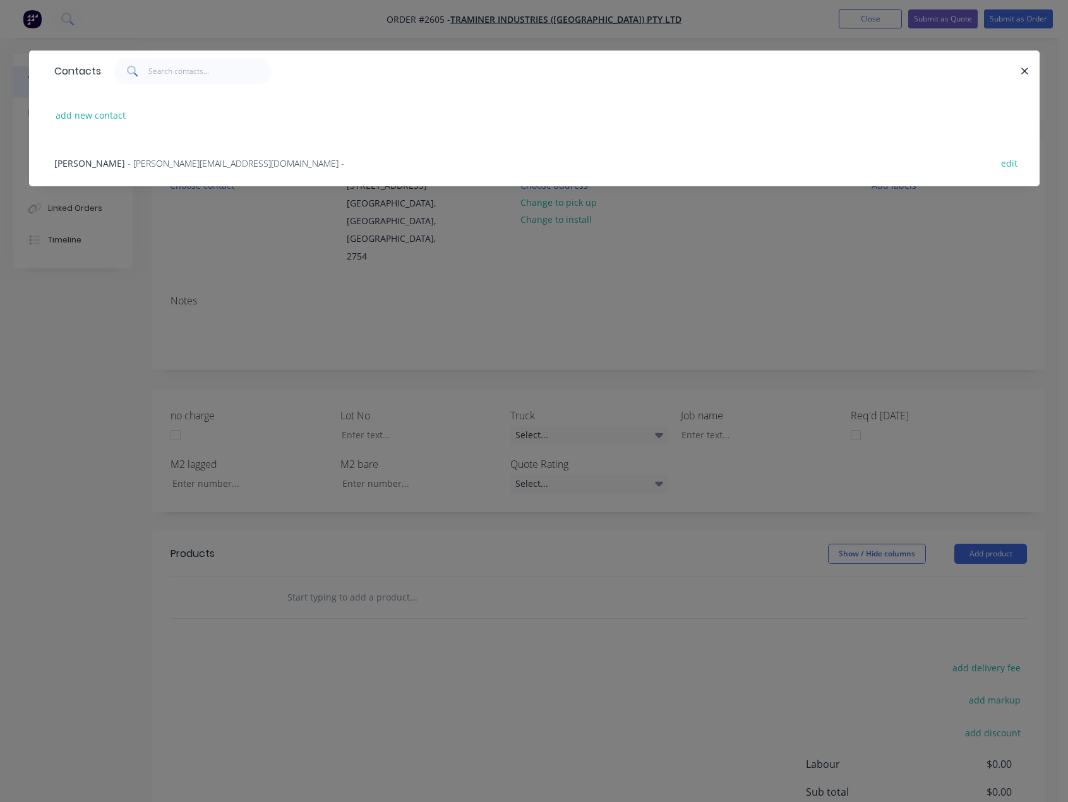
click at [150, 168] on span "- darren@traminernsw.com -" at bounding box center [236, 163] width 217 height 12
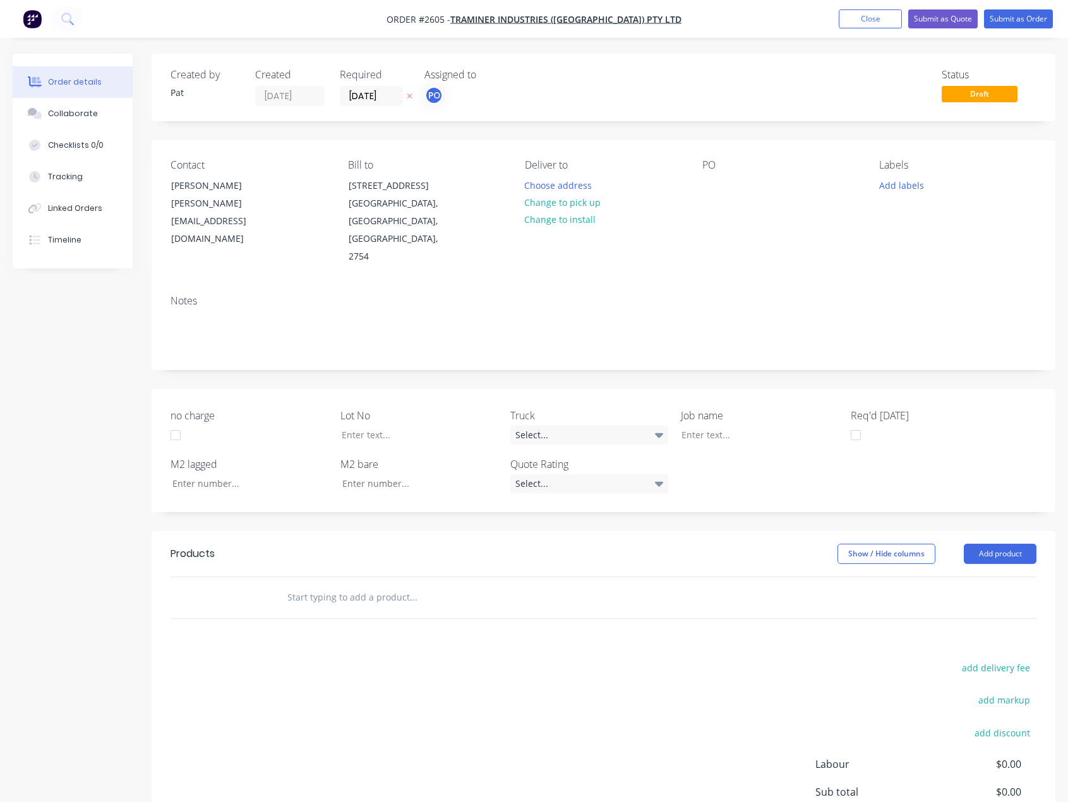
click at [694, 174] on div "Contact Darren Beecroft darren@traminernsw.com Bill to 292 Terrace Road North R…" at bounding box center [604, 212] width 904 height 145
click at [701, 190] on div "Contact Darren Beecroft darren@traminernsw.com Bill to 292 Terrace Road North R…" at bounding box center [604, 212] width 904 height 145
click at [709, 188] on div at bounding box center [712, 185] width 20 height 18
click at [1006, 544] on button "Add product" at bounding box center [1000, 554] width 73 height 20
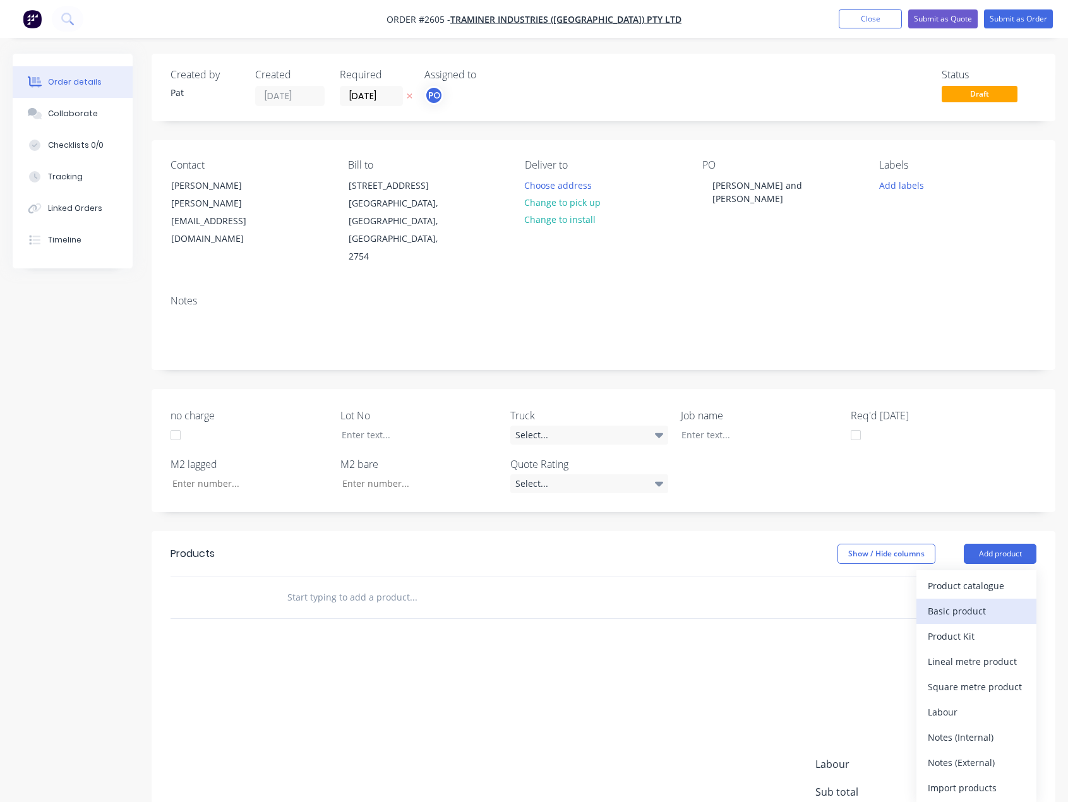
click at [986, 602] on div "Basic product" at bounding box center [976, 611] width 97 height 18
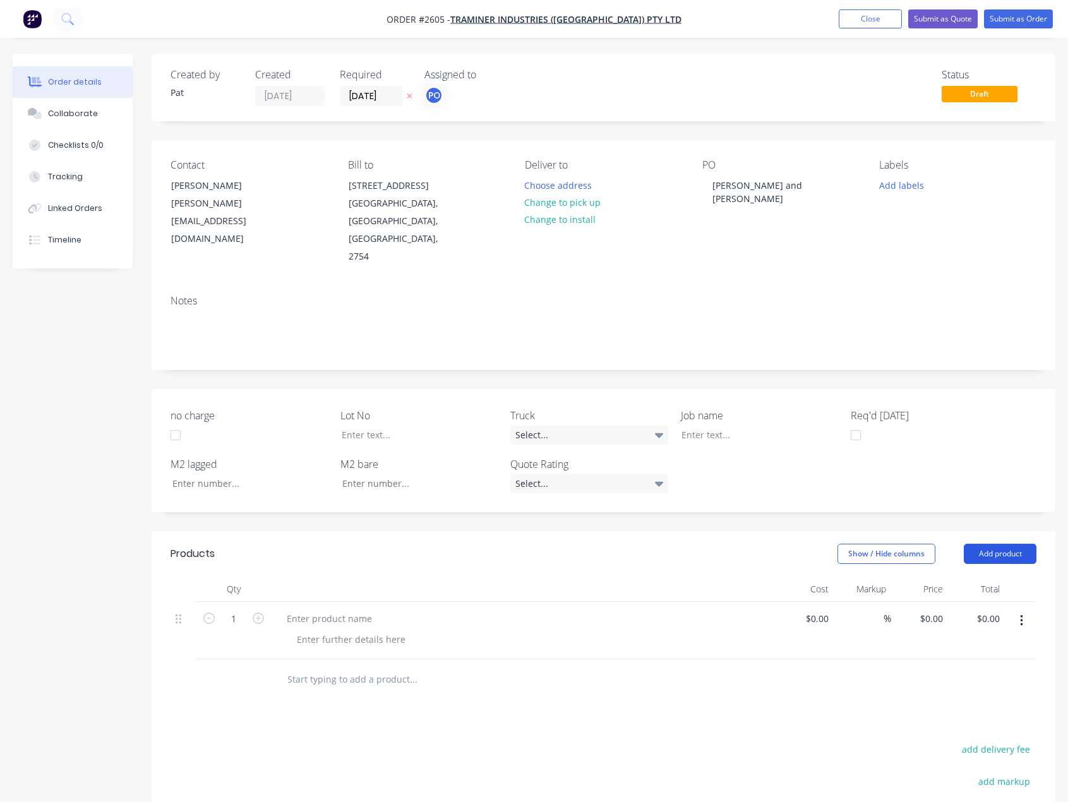
click at [990, 544] on button "Add product" at bounding box center [1000, 554] width 73 height 20
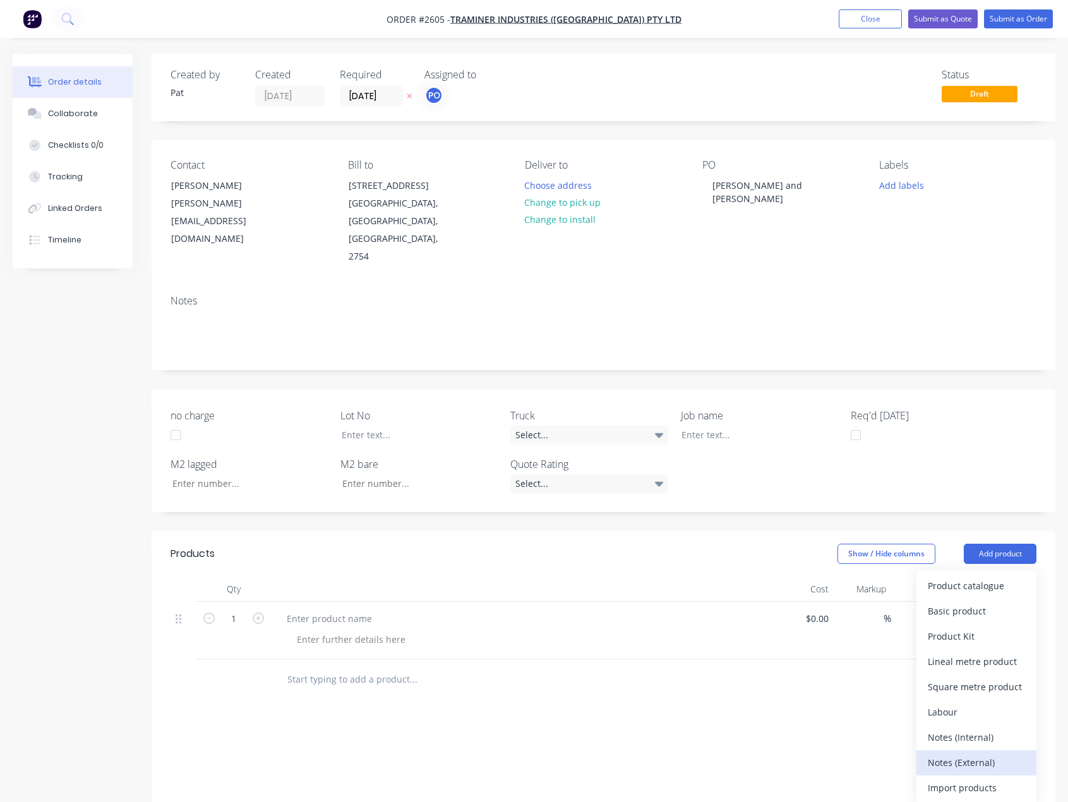
click at [984, 754] on div "Notes (External)" at bounding box center [976, 763] width 97 height 18
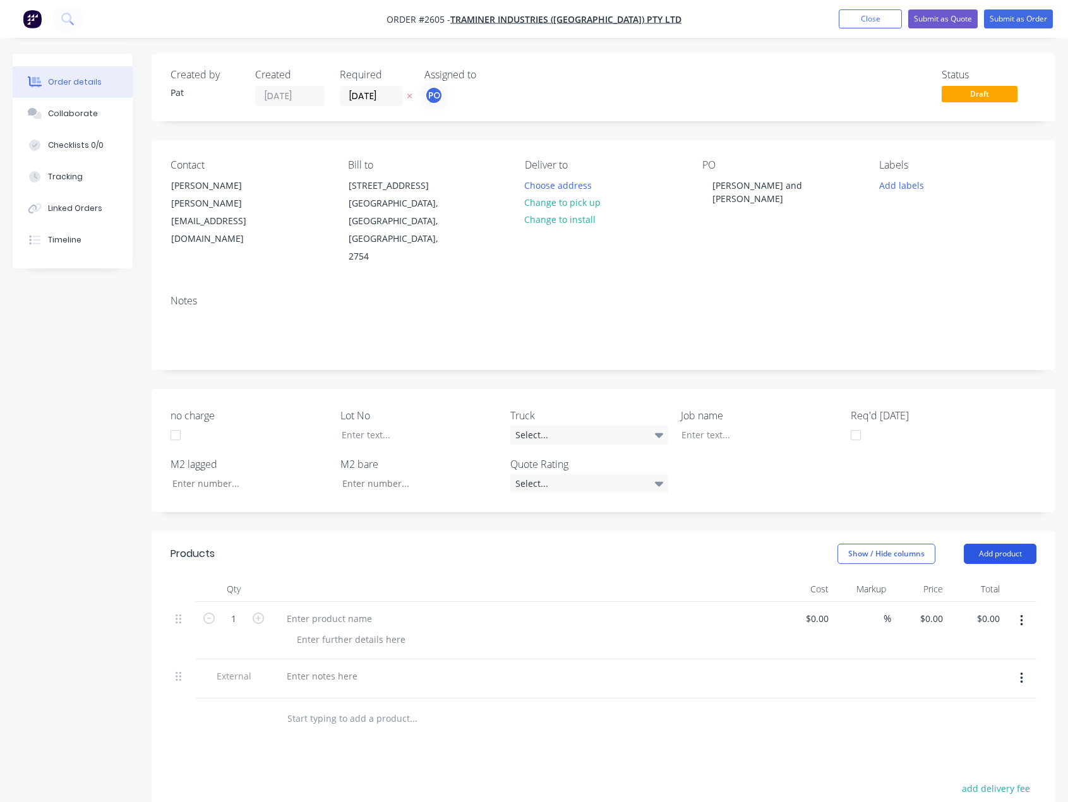
click at [990, 545] on button "Add product" at bounding box center [1000, 554] width 73 height 20
click at [976, 756] on button "Notes (External)" at bounding box center [977, 763] width 120 height 25
click at [986, 544] on button "Add product" at bounding box center [1000, 554] width 73 height 20
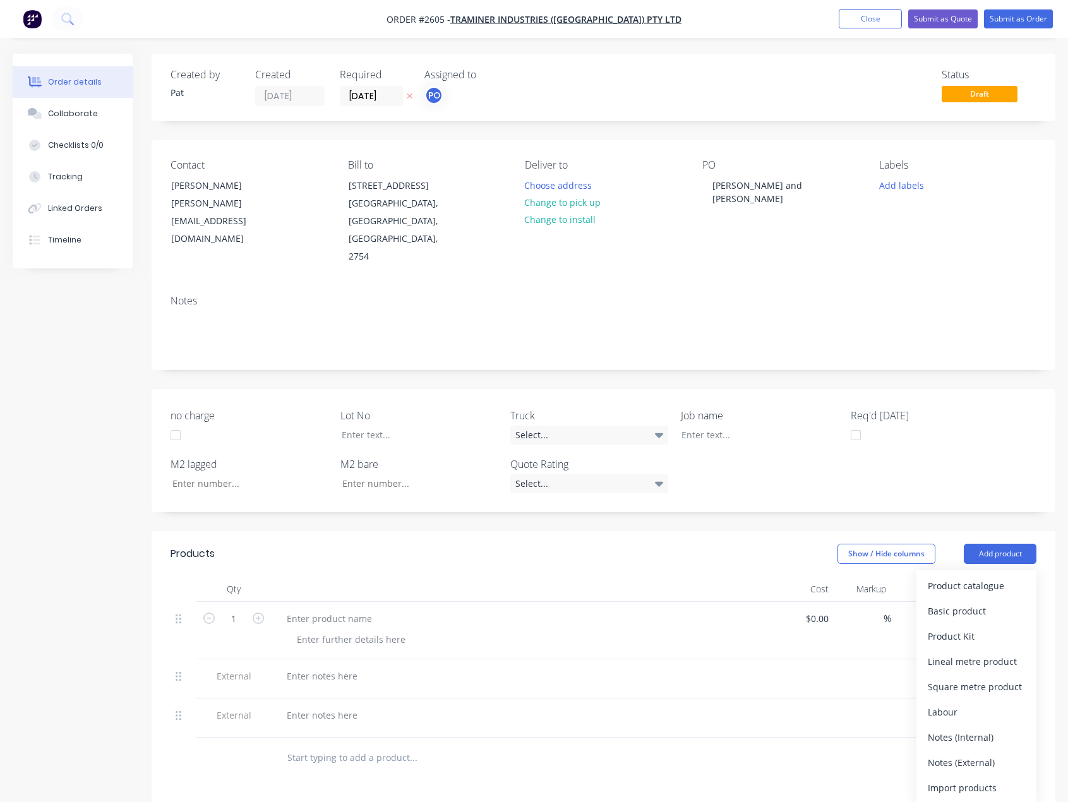
drag, startPoint x: 987, startPoint y: 747, endPoint x: 734, endPoint y: 667, distance: 265.7
click at [987, 754] on div "Notes (External)" at bounding box center [976, 763] width 97 height 18
click at [357, 610] on div at bounding box center [330, 619] width 106 height 18
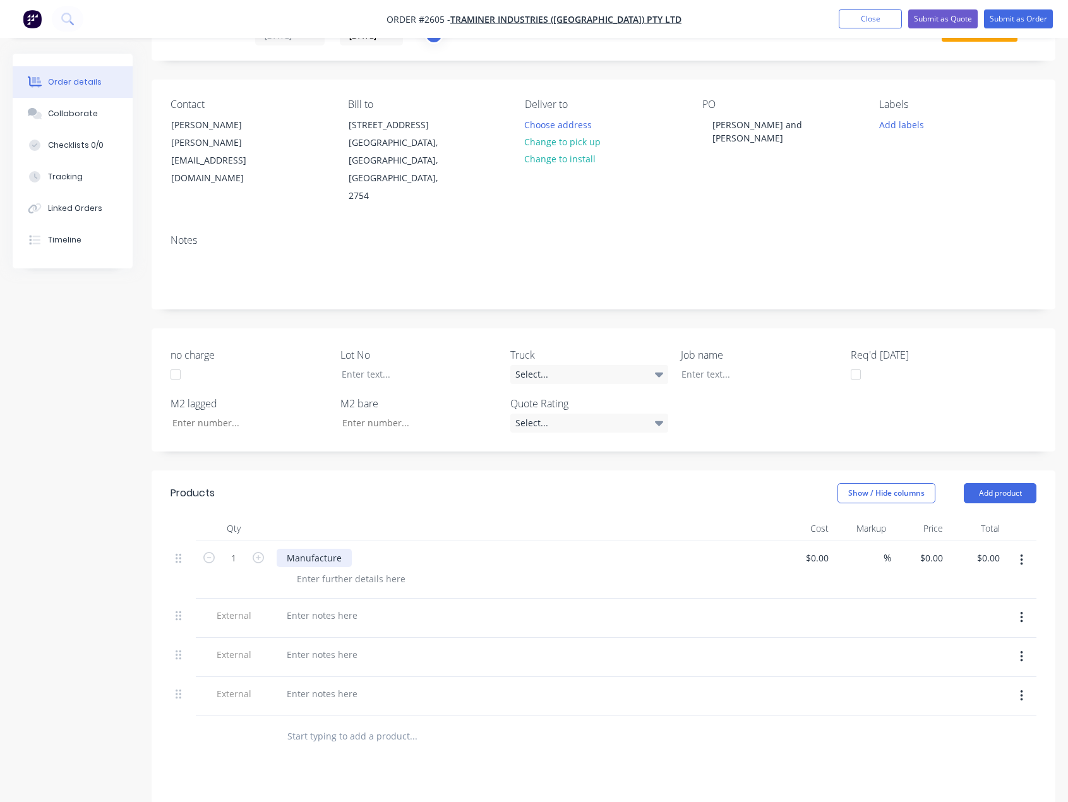
scroll to position [63, 0]
click at [335, 604] on div at bounding box center [322, 613] width 91 height 18
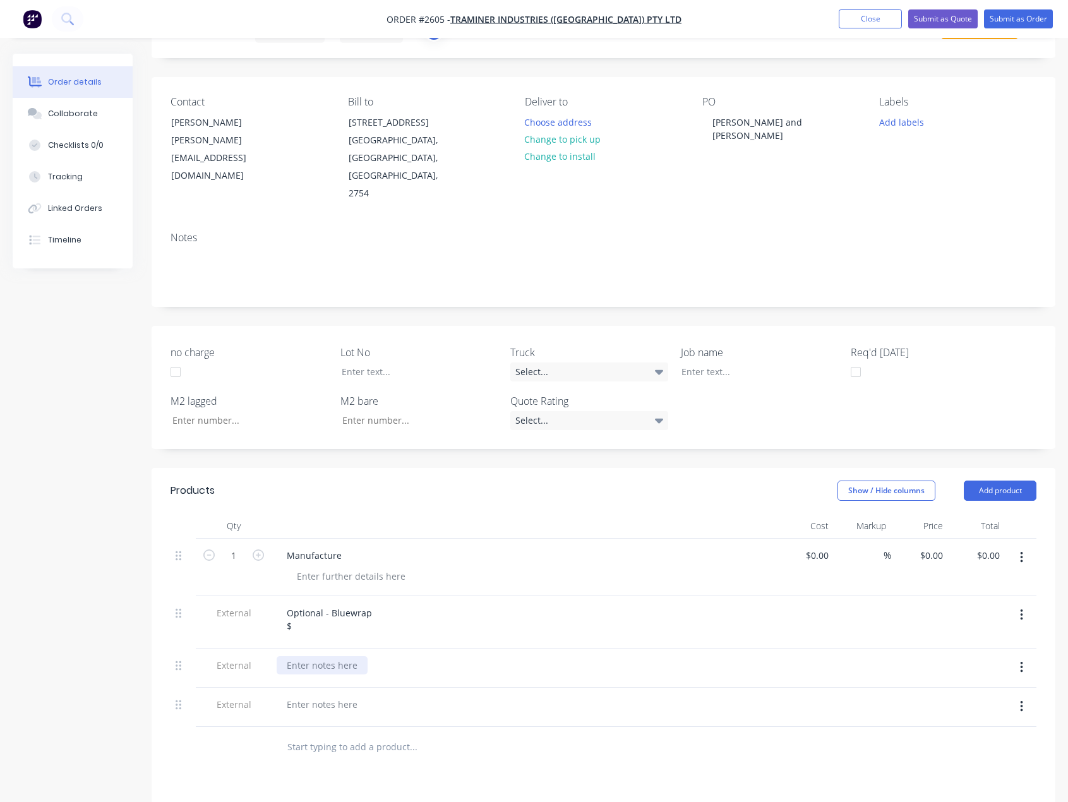
click at [319, 656] on div at bounding box center [322, 665] width 91 height 18
click at [313, 709] on div at bounding box center [322, 718] width 91 height 18
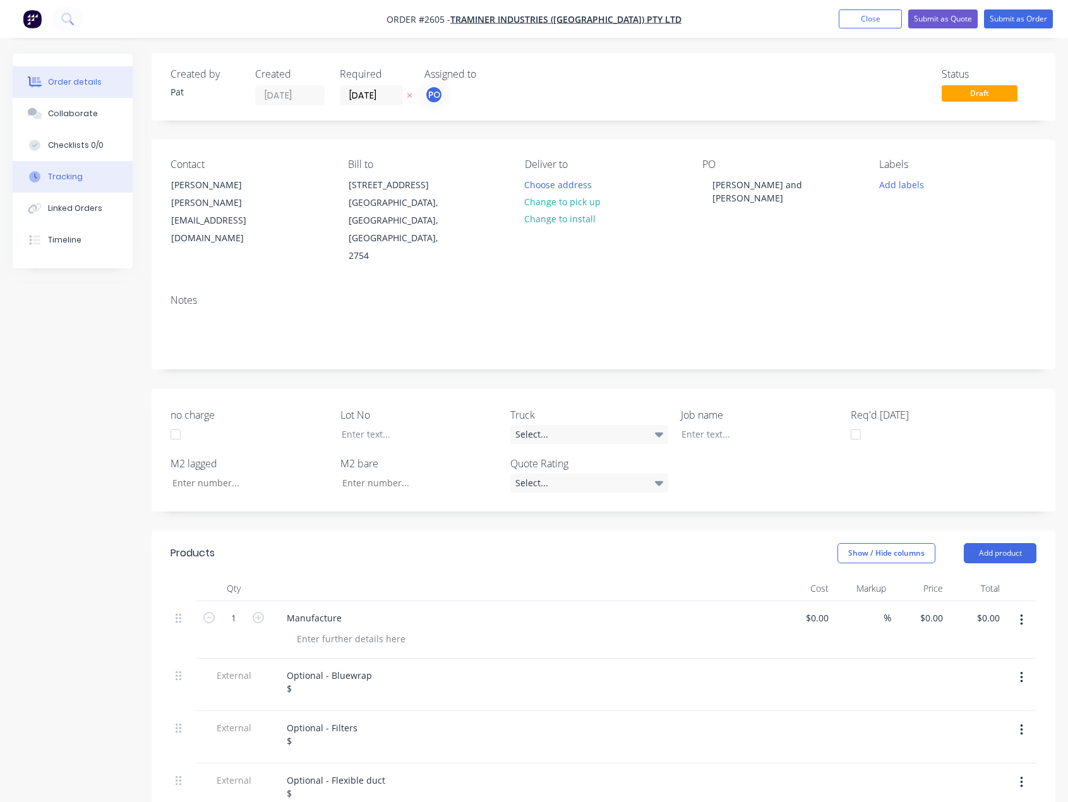
scroll to position [0, 0]
